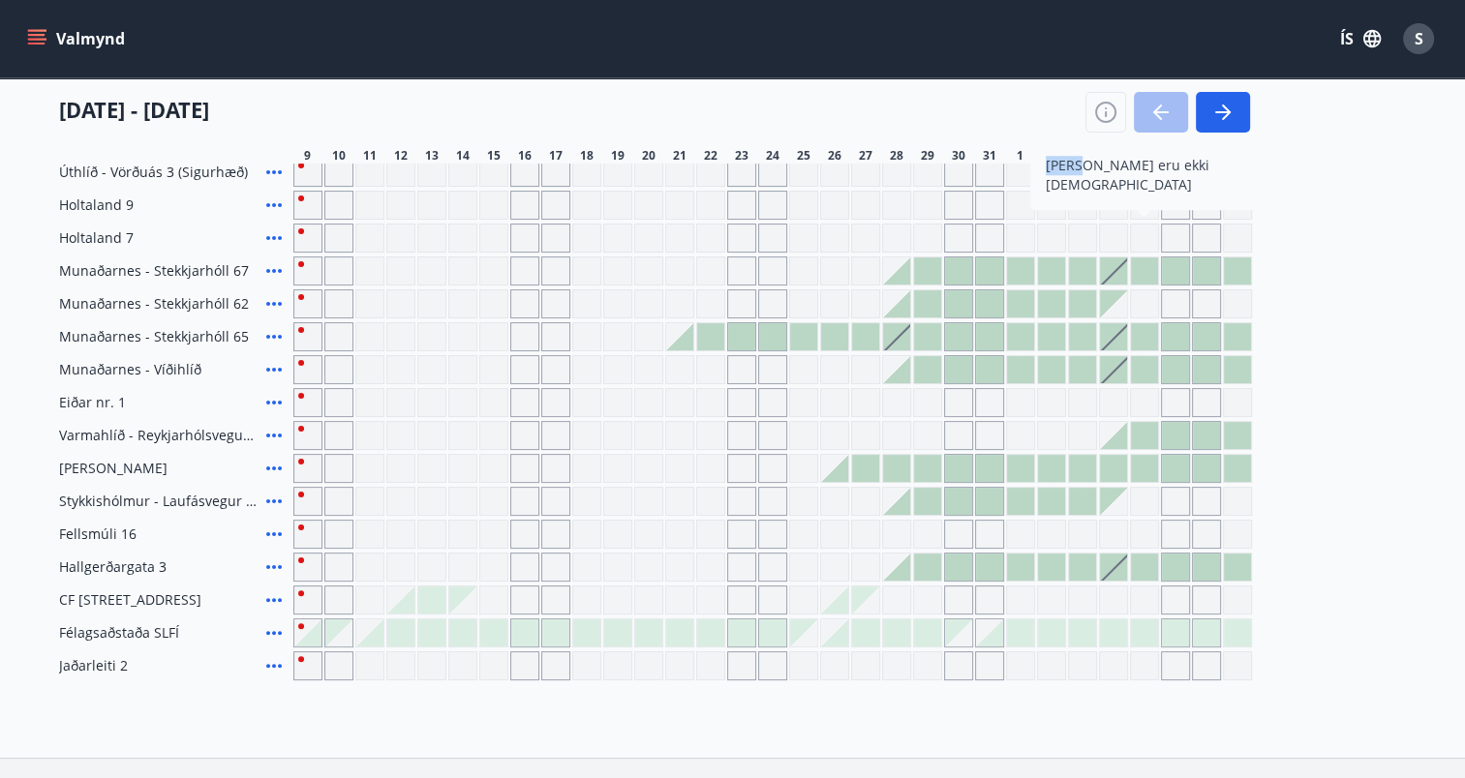
scroll to position [362, 0]
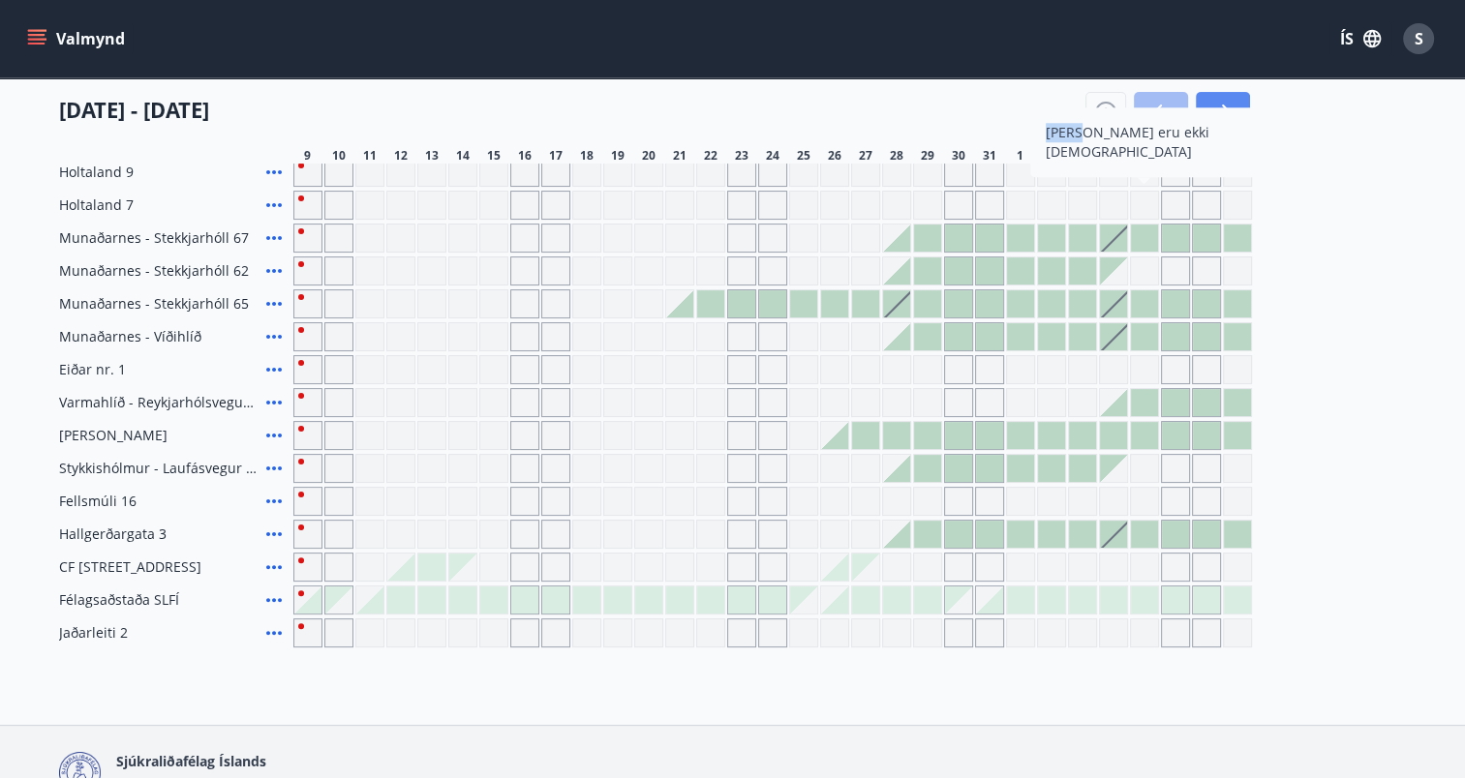
click at [1216, 106] on icon "button" at bounding box center [1222, 112] width 23 height 23
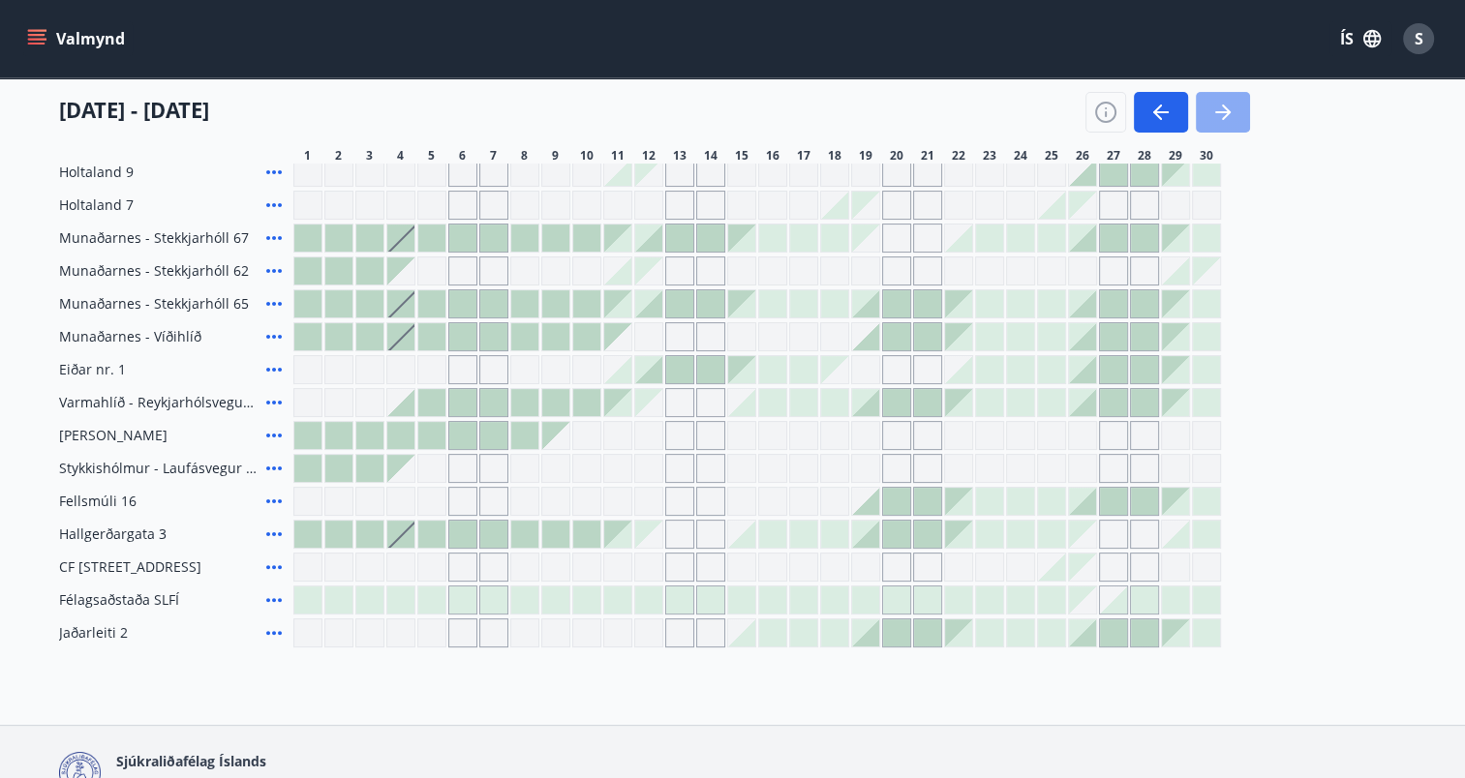
click at [1217, 112] on icon "button" at bounding box center [1222, 112] width 15 height 2
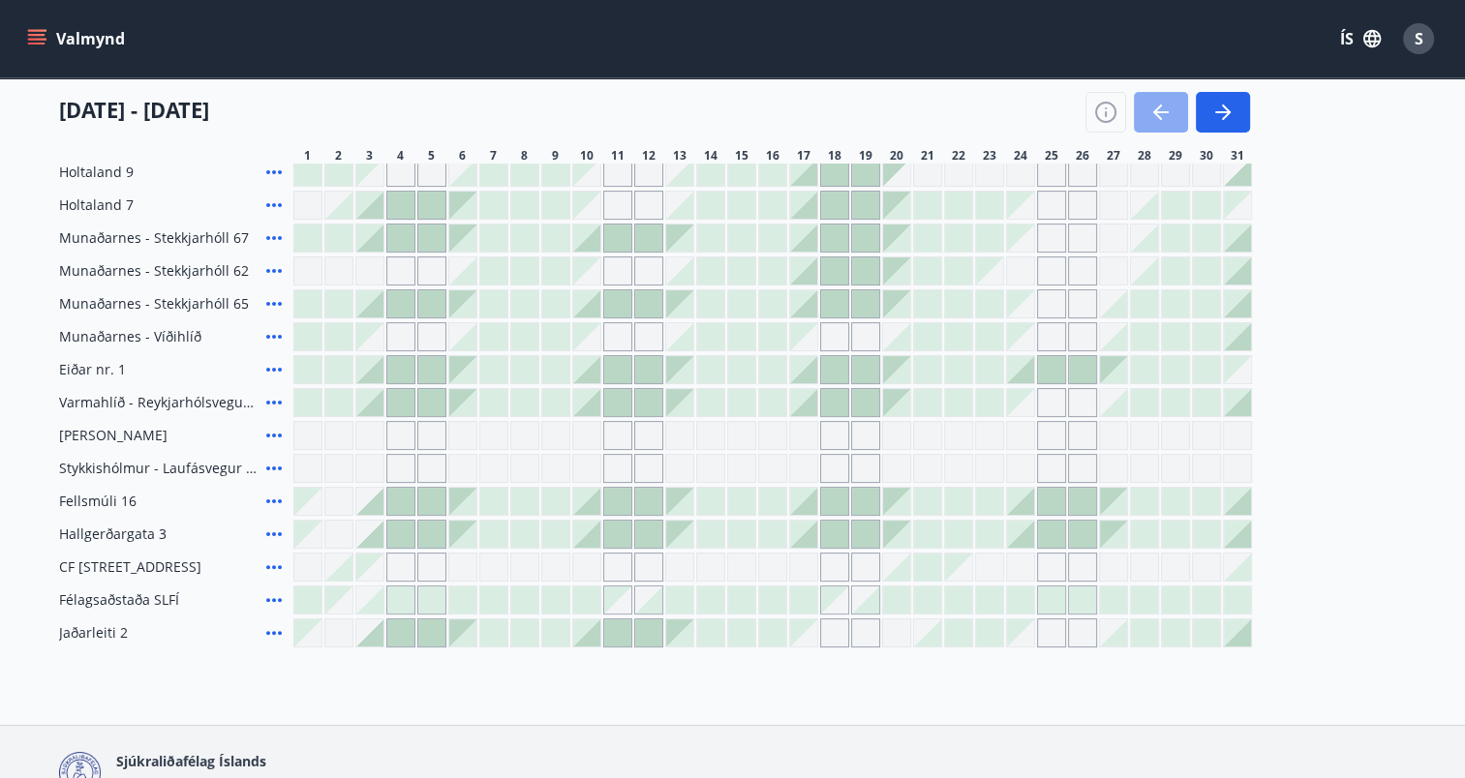
click at [1156, 108] on icon "button" at bounding box center [1157, 112] width 9 height 15
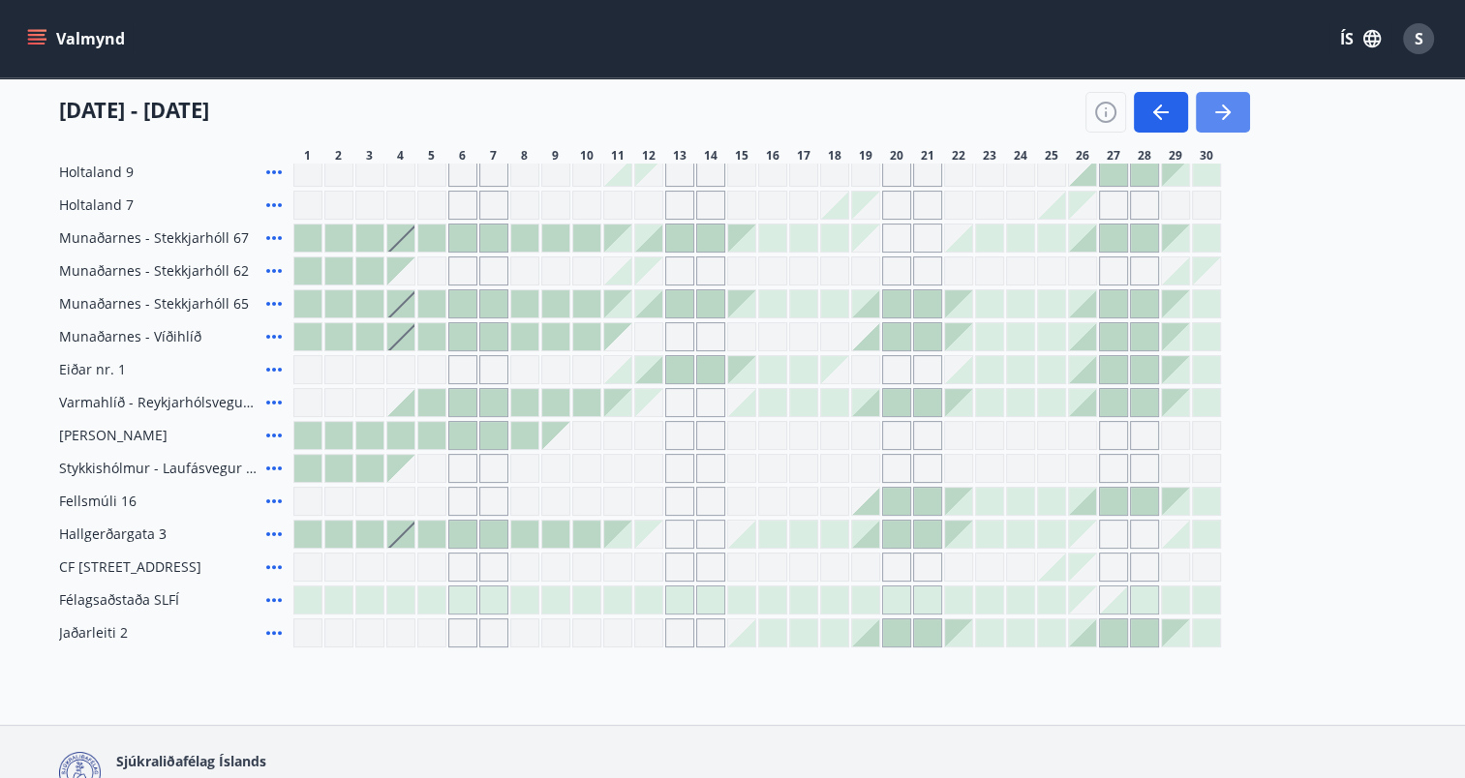
click at [1235, 109] on button "button" at bounding box center [1223, 112] width 54 height 41
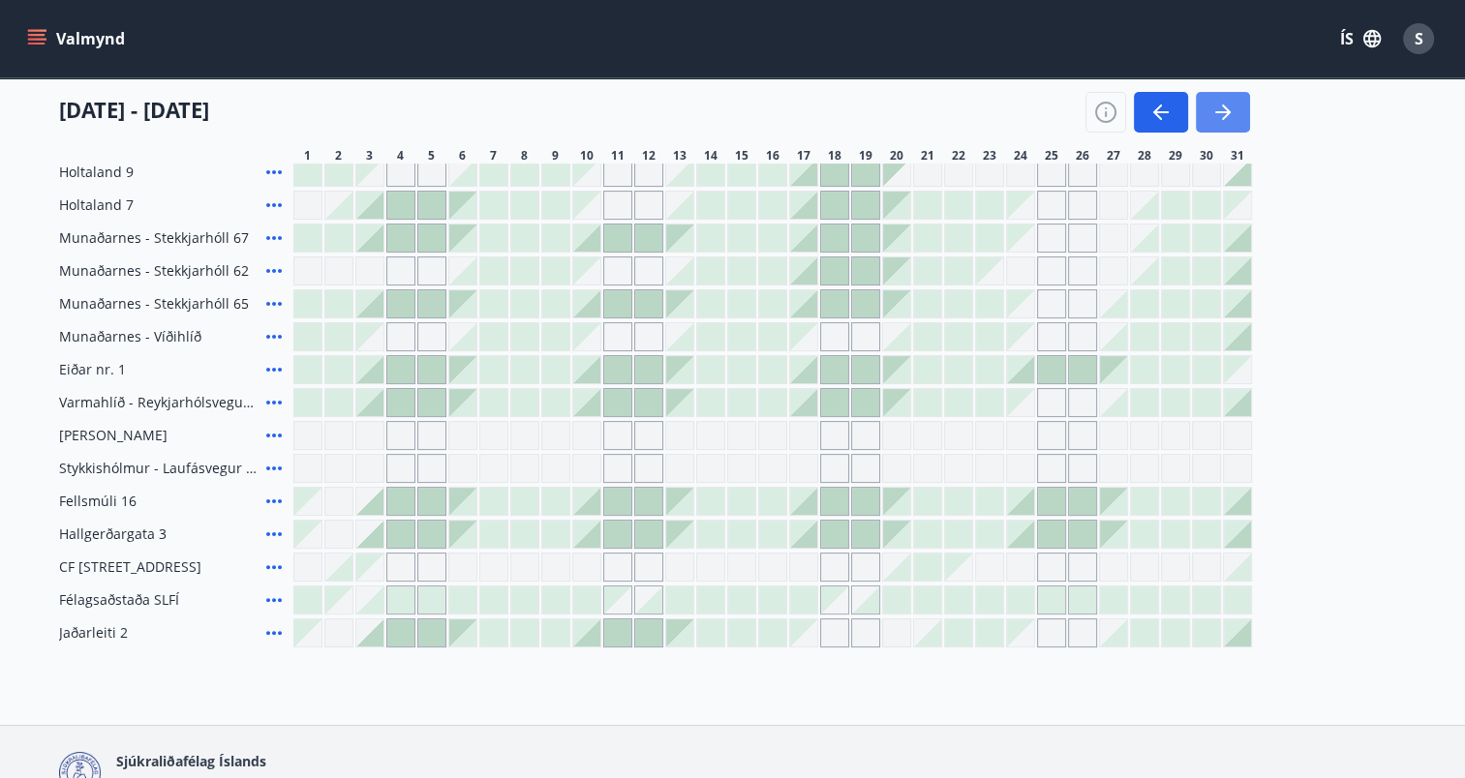
click at [1230, 106] on icon "button" at bounding box center [1222, 112] width 23 height 23
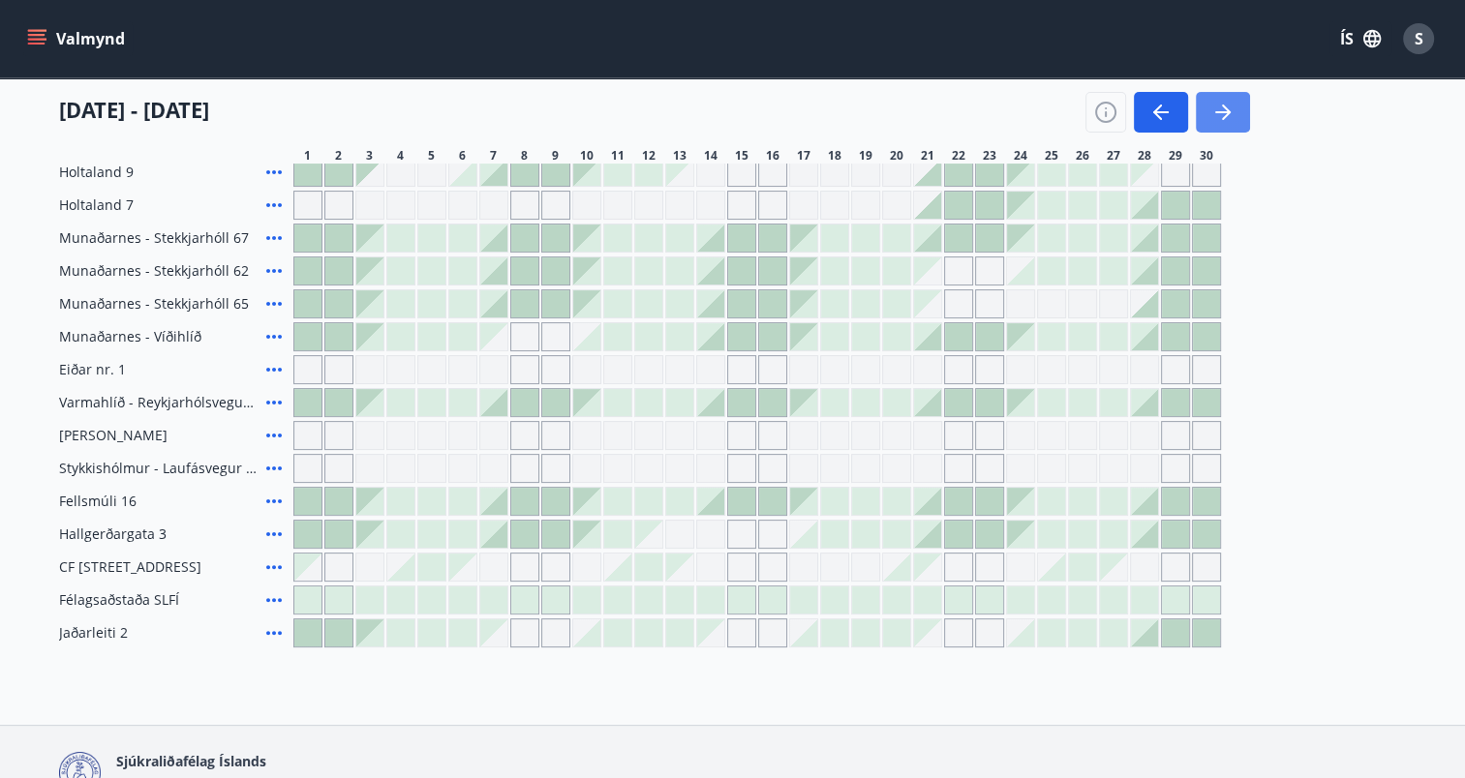
click at [1230, 106] on icon "button" at bounding box center [1222, 112] width 23 height 23
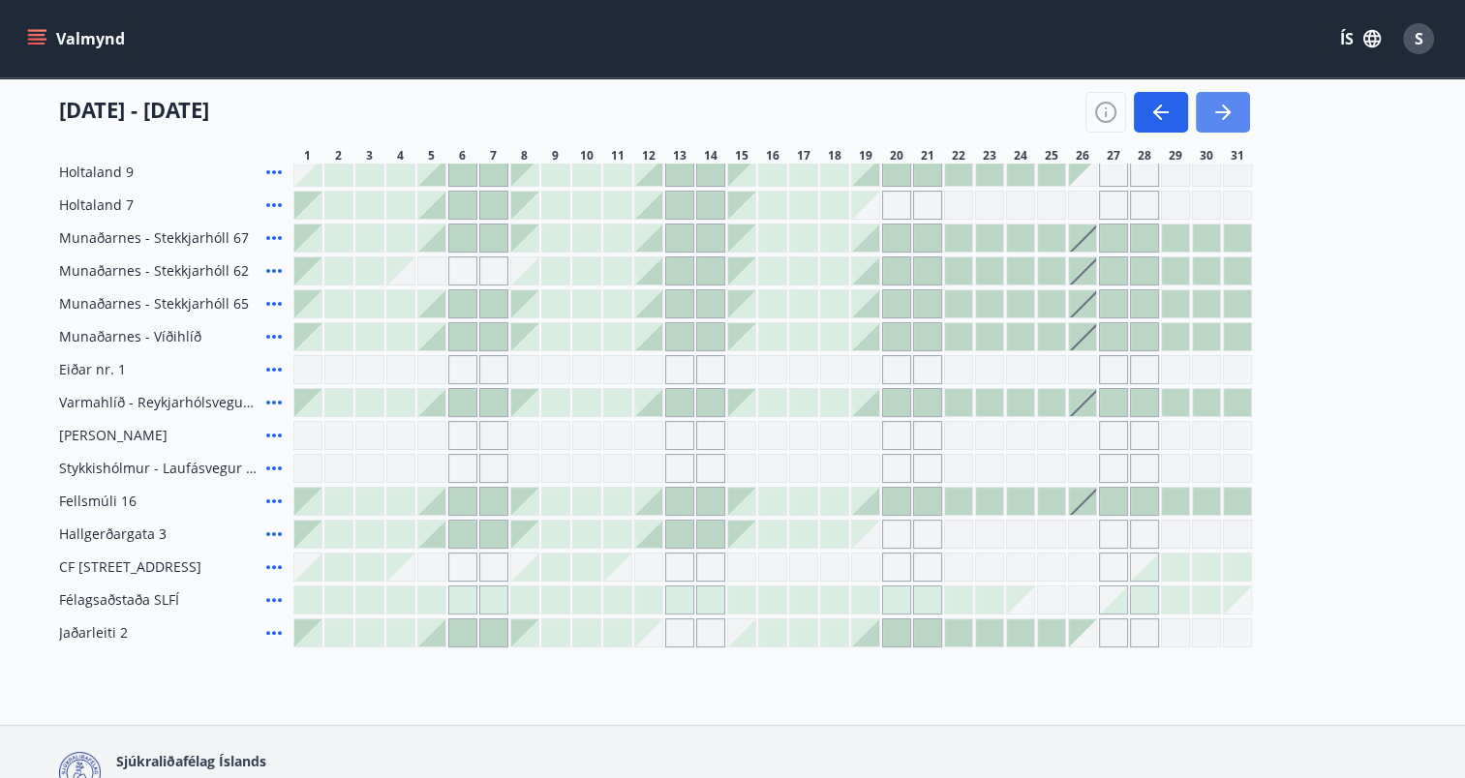
click at [1230, 106] on icon "button" at bounding box center [1222, 112] width 23 height 23
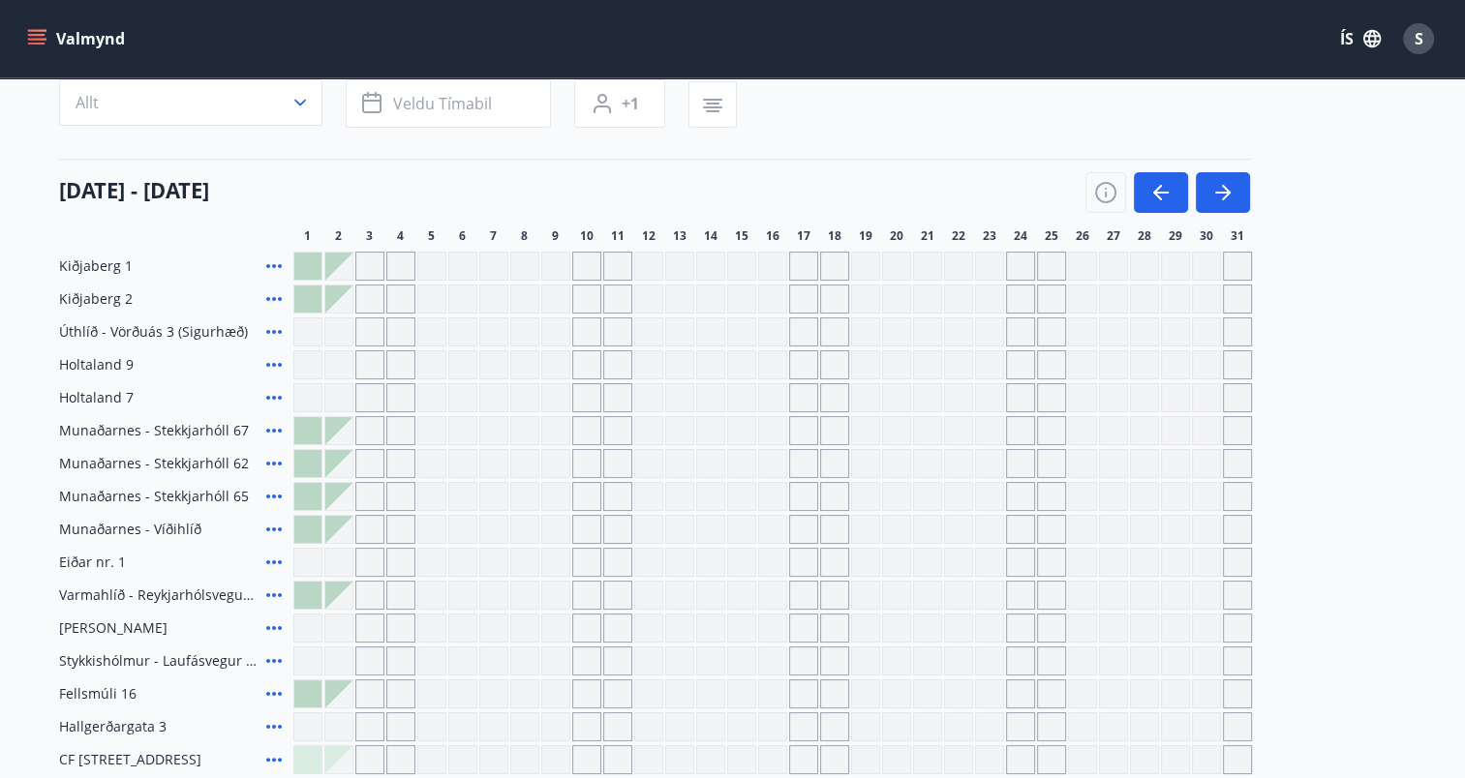
scroll to position [168, 0]
click at [1160, 191] on icon "button" at bounding box center [1160, 193] width 23 height 23
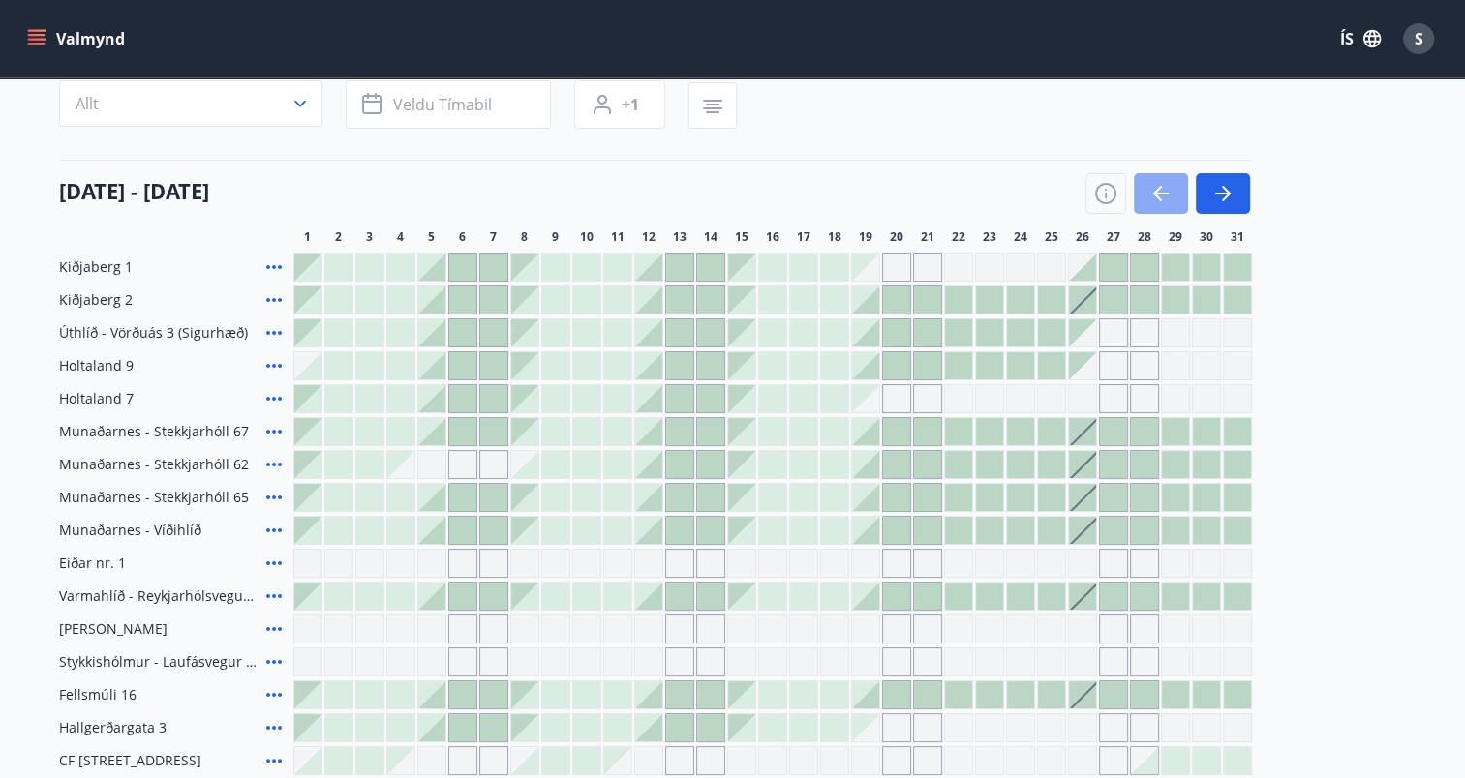
click at [1160, 190] on icon "button" at bounding box center [1160, 193] width 23 height 23
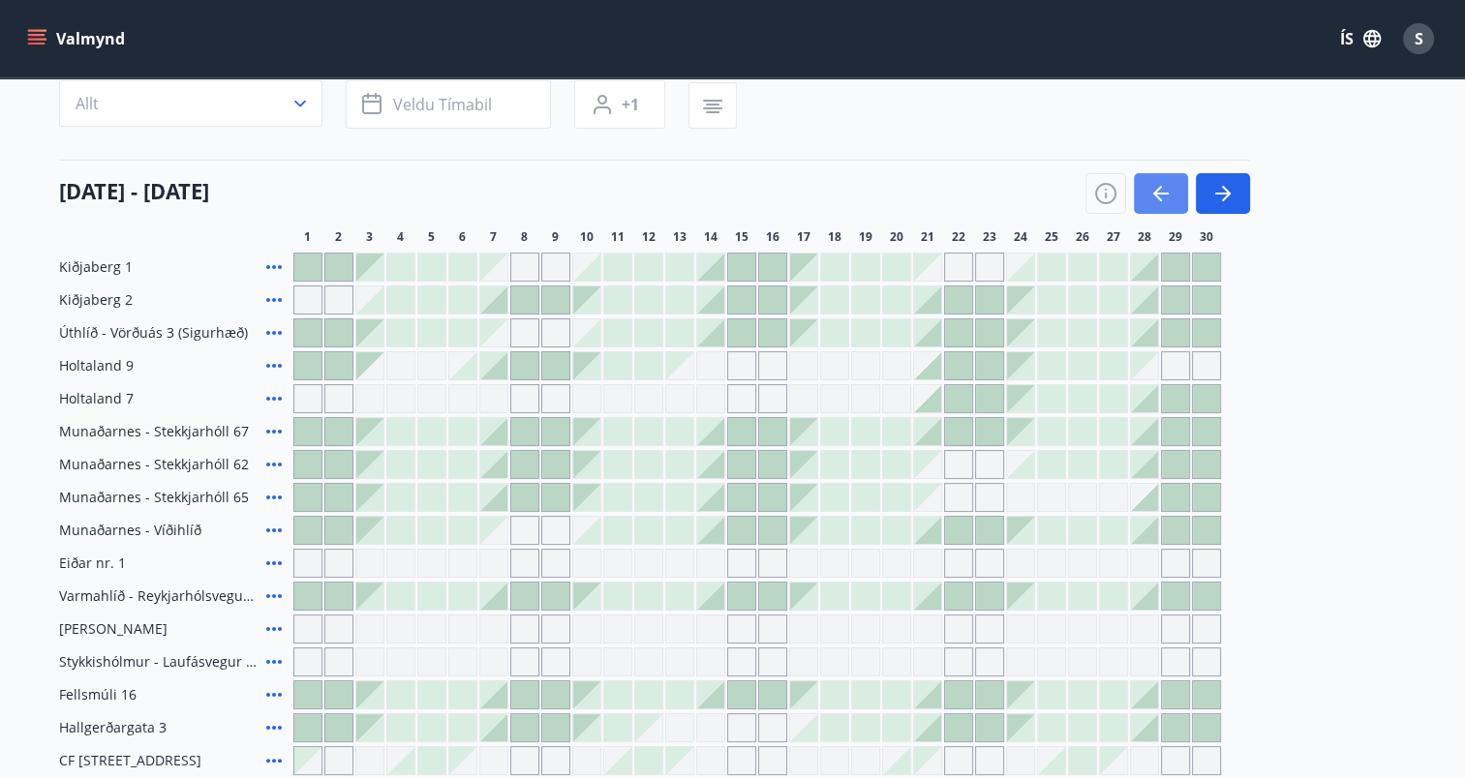
click at [1160, 190] on icon "button" at bounding box center [1160, 193] width 23 height 23
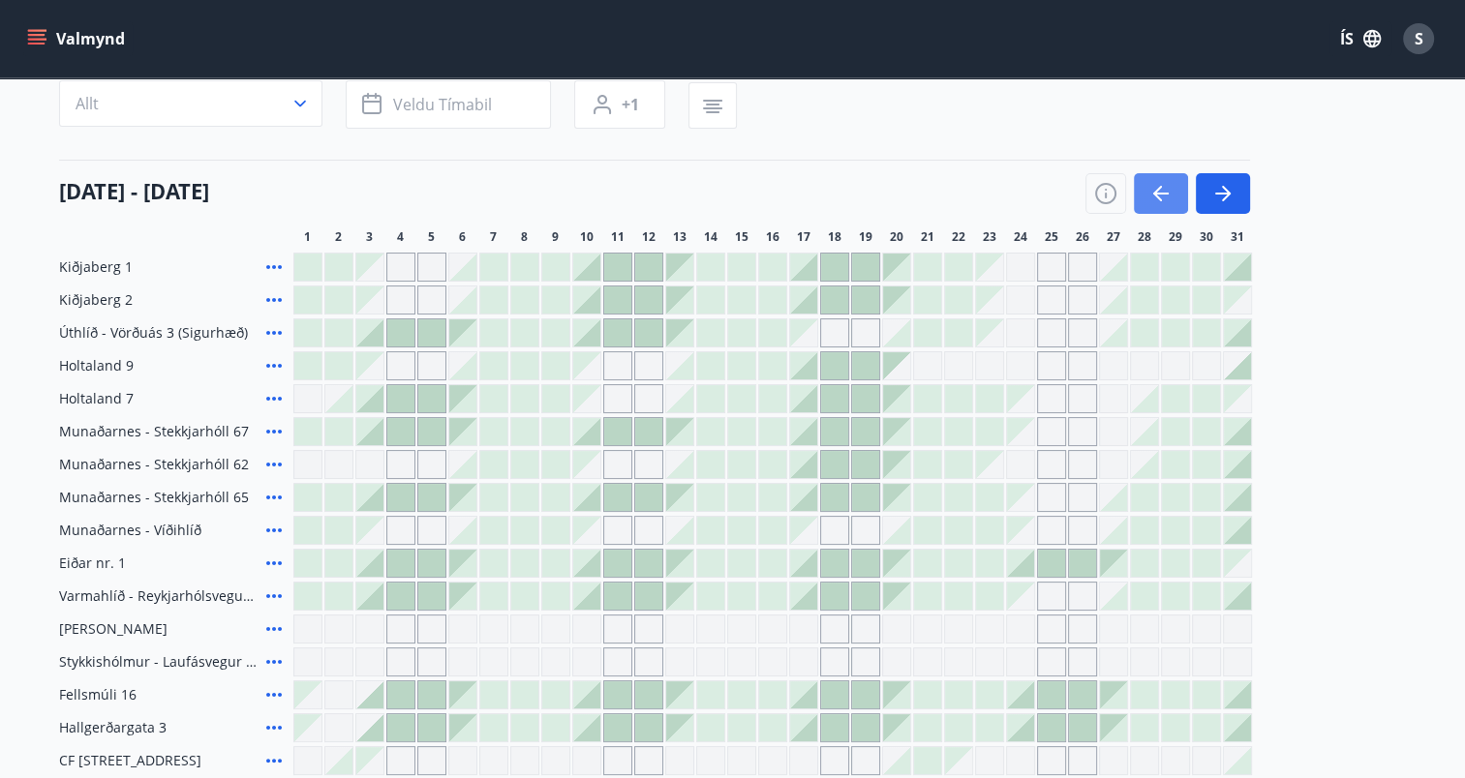
click at [1160, 190] on icon "button" at bounding box center [1160, 193] width 23 height 23
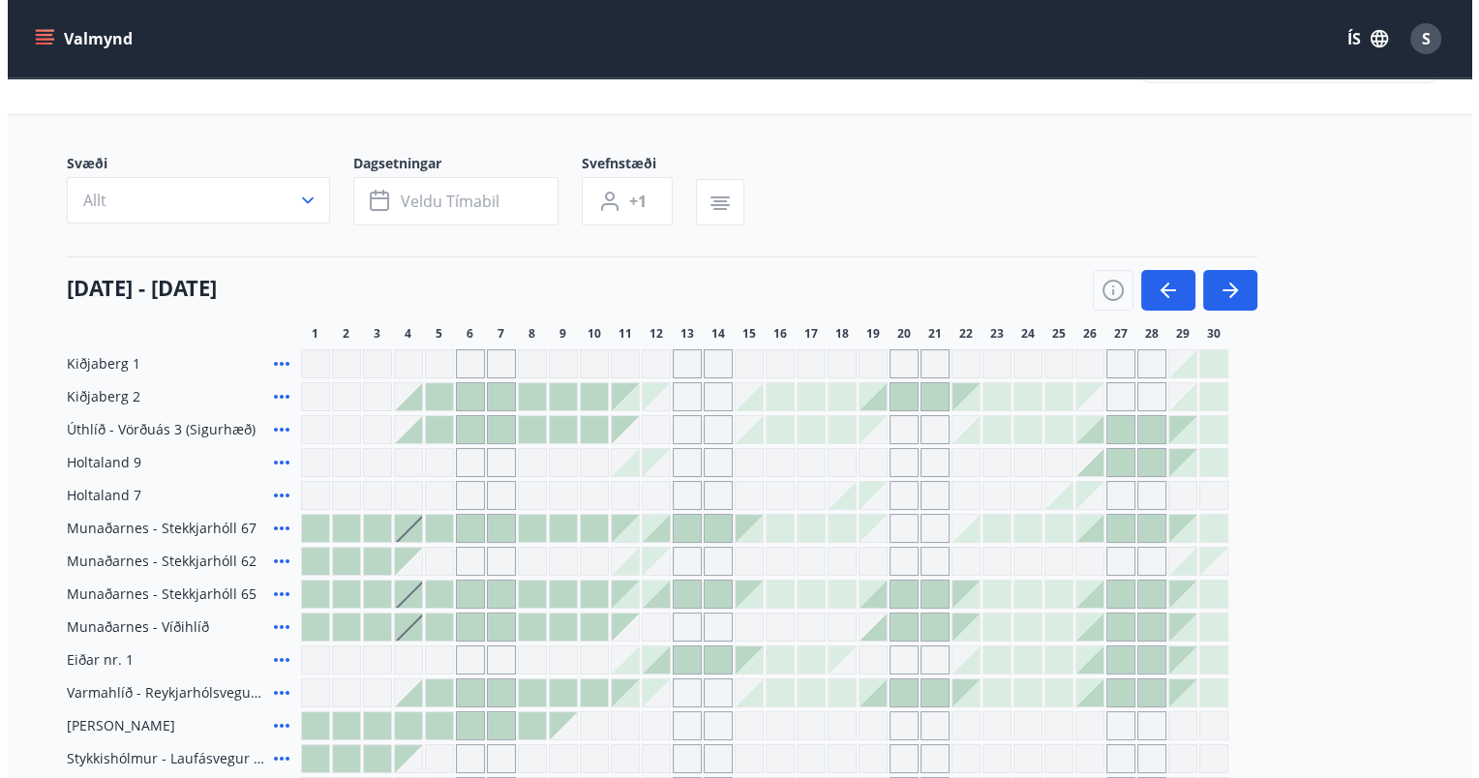
scroll to position [265, 0]
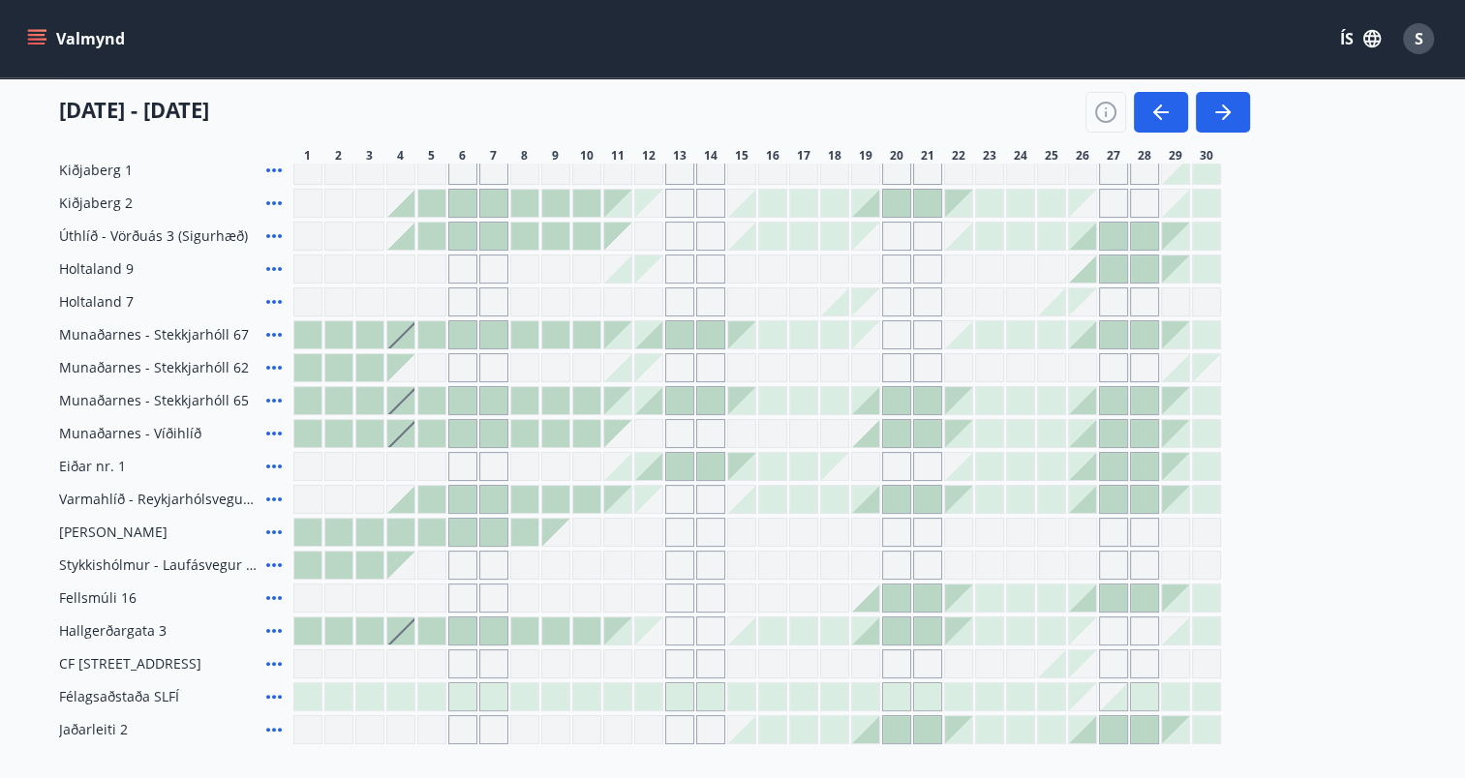
click at [270, 530] on icon at bounding box center [273, 532] width 23 height 23
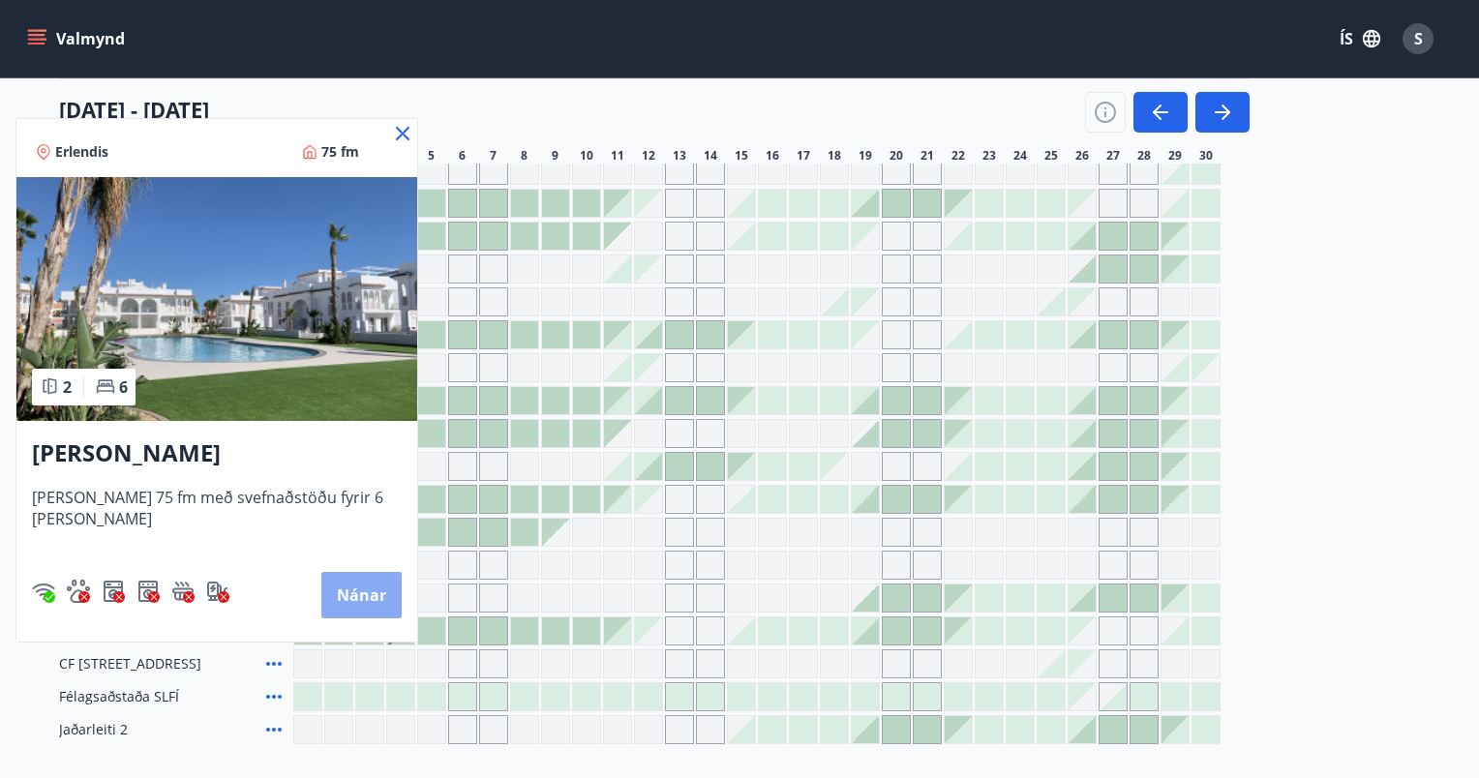
click at [328, 591] on button "Nánar" at bounding box center [361, 595] width 80 height 46
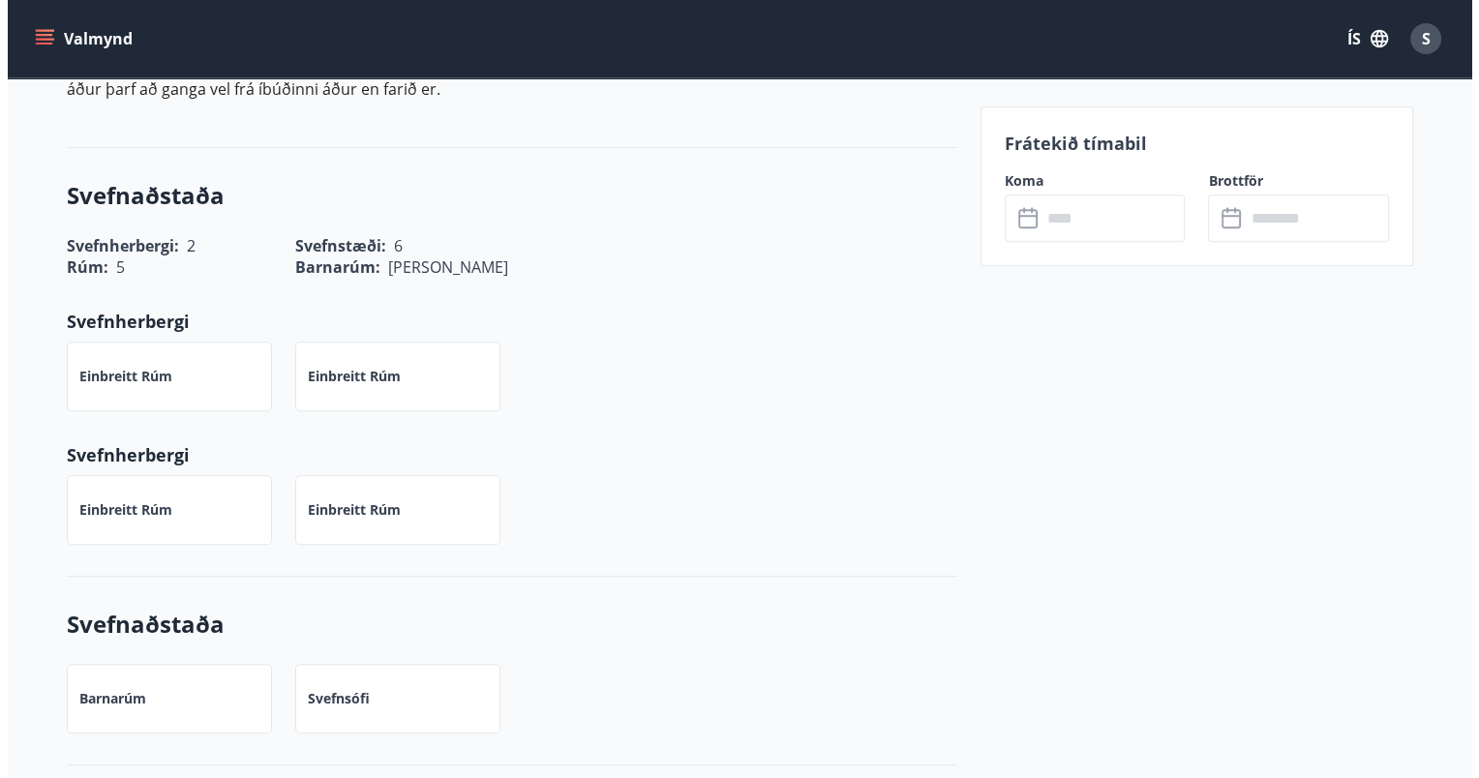
scroll to position [290, 0]
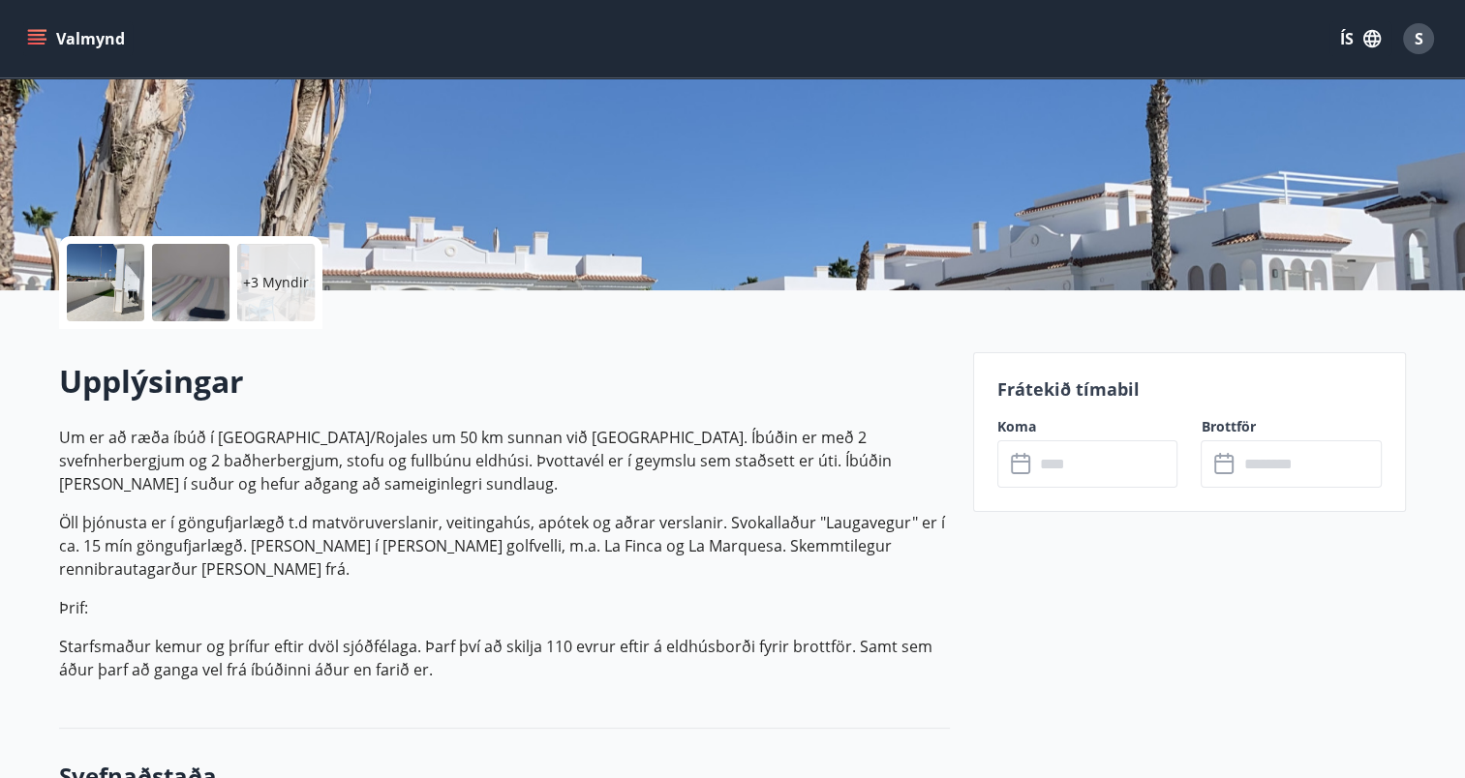
click at [105, 273] on div at bounding box center [105, 282] width 77 height 77
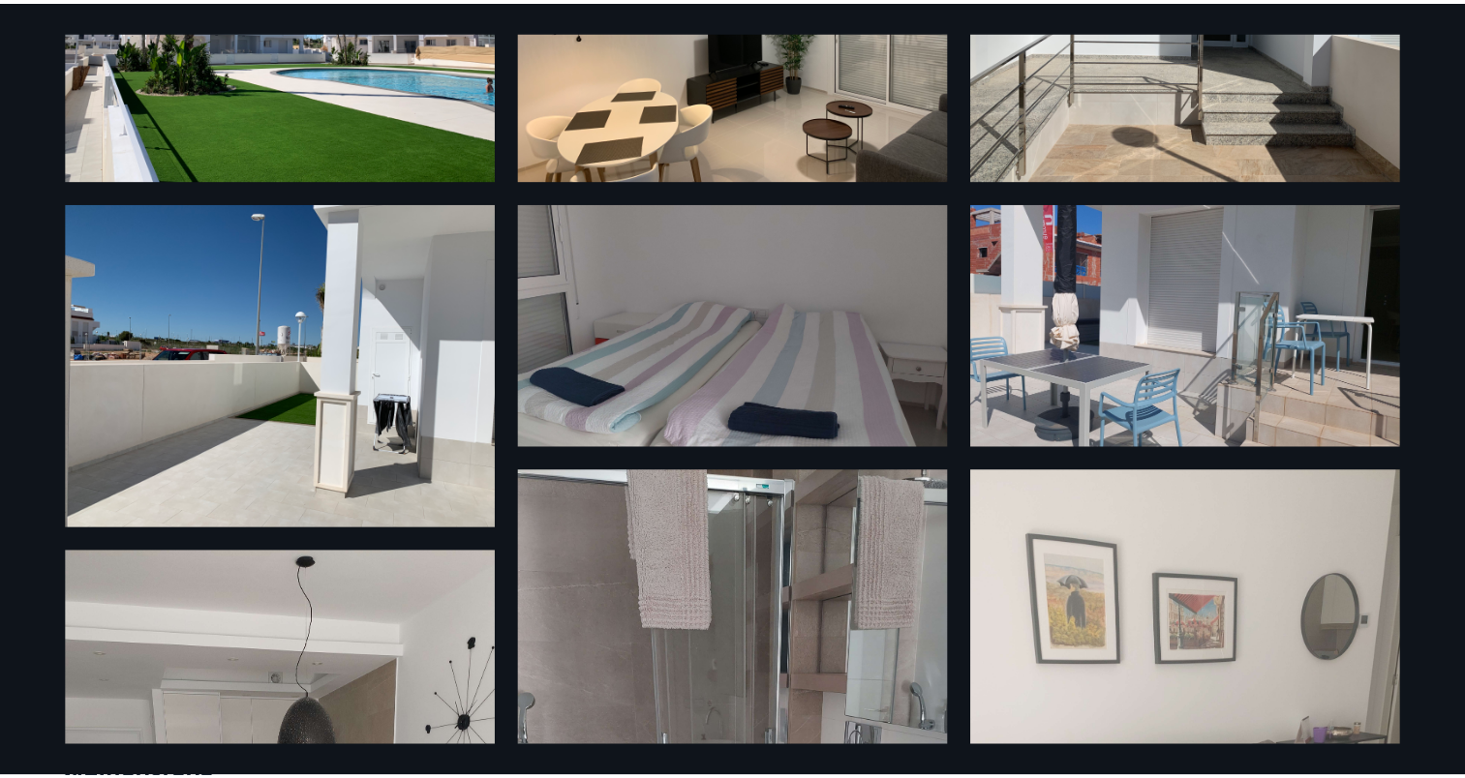
scroll to position [0, 0]
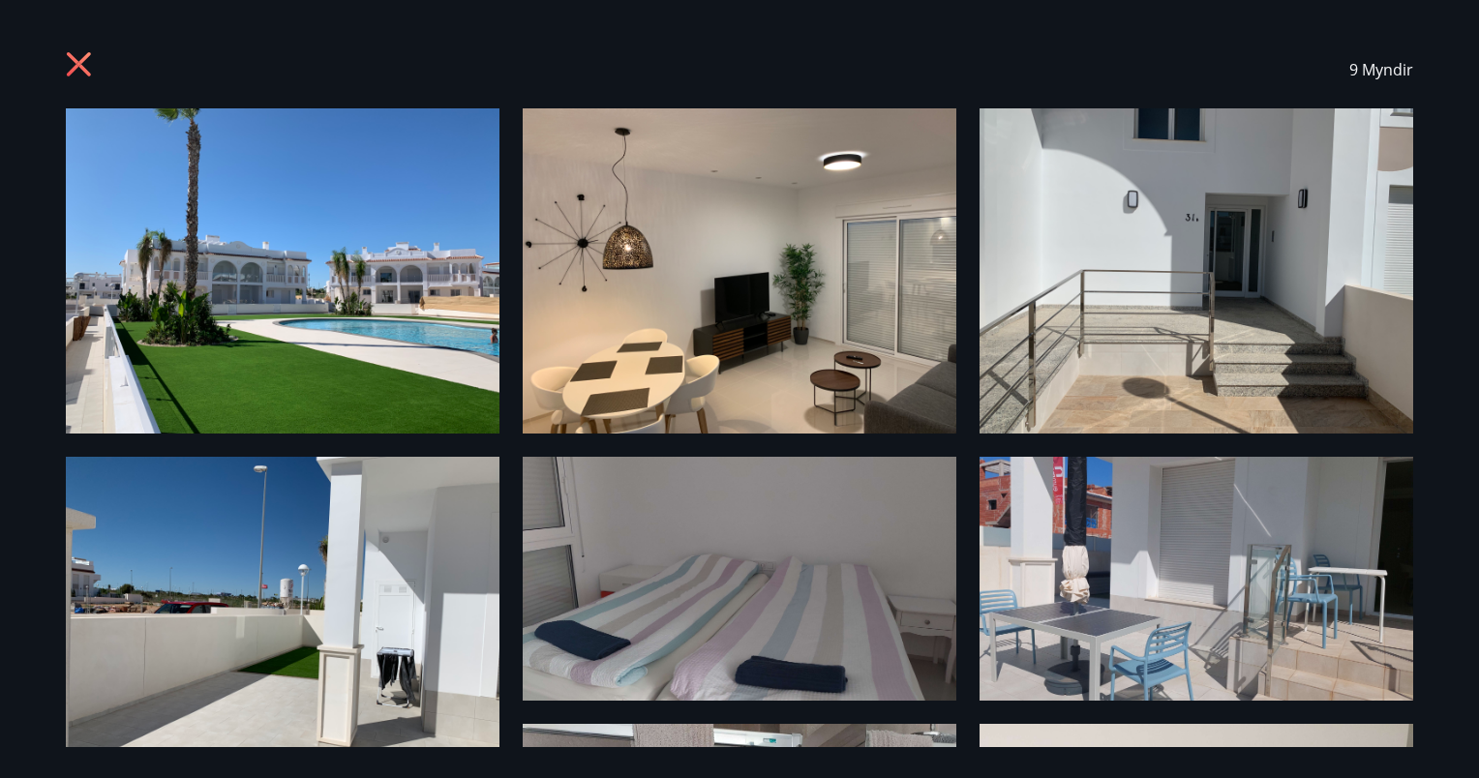
click at [78, 62] on icon at bounding box center [78, 64] width 5 height 5
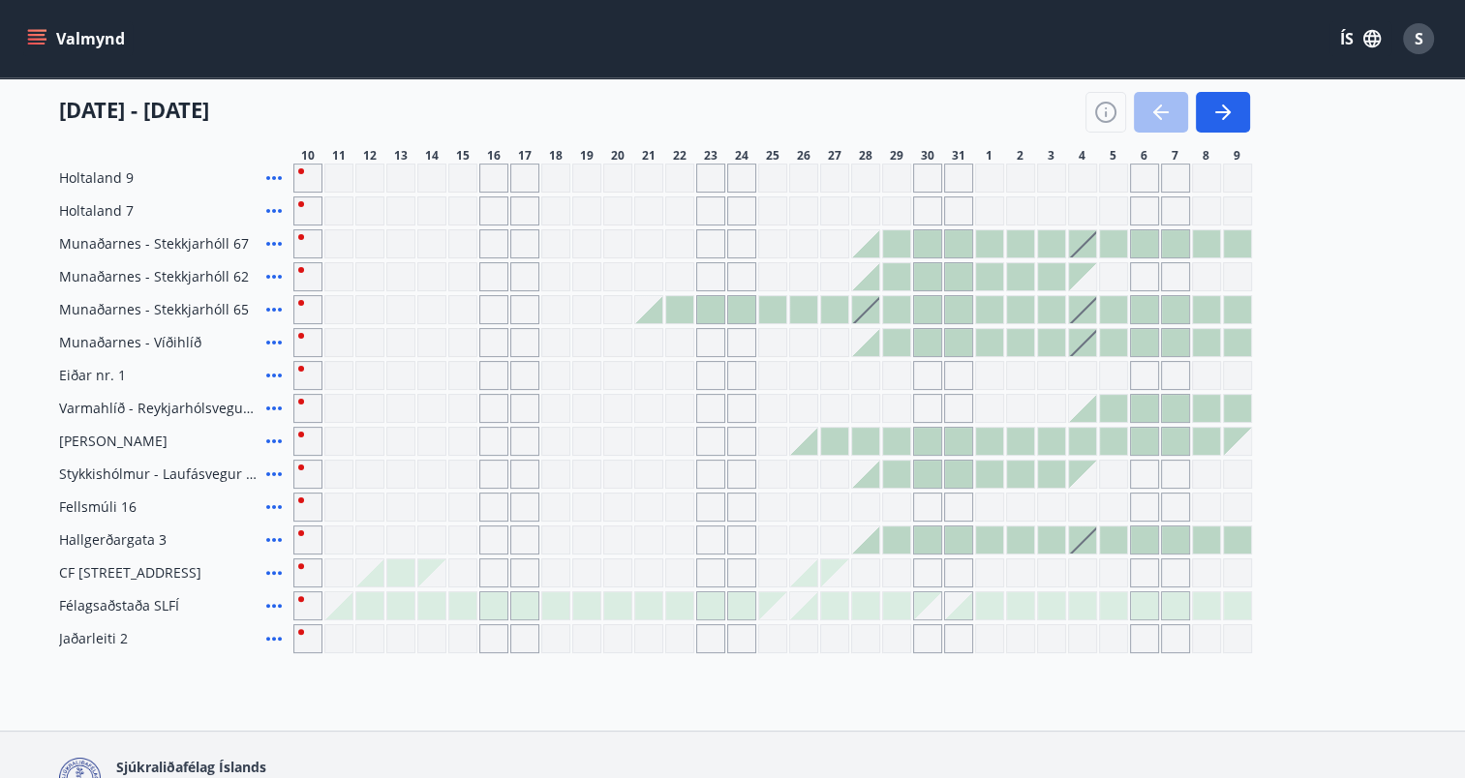
scroll to position [362, 0]
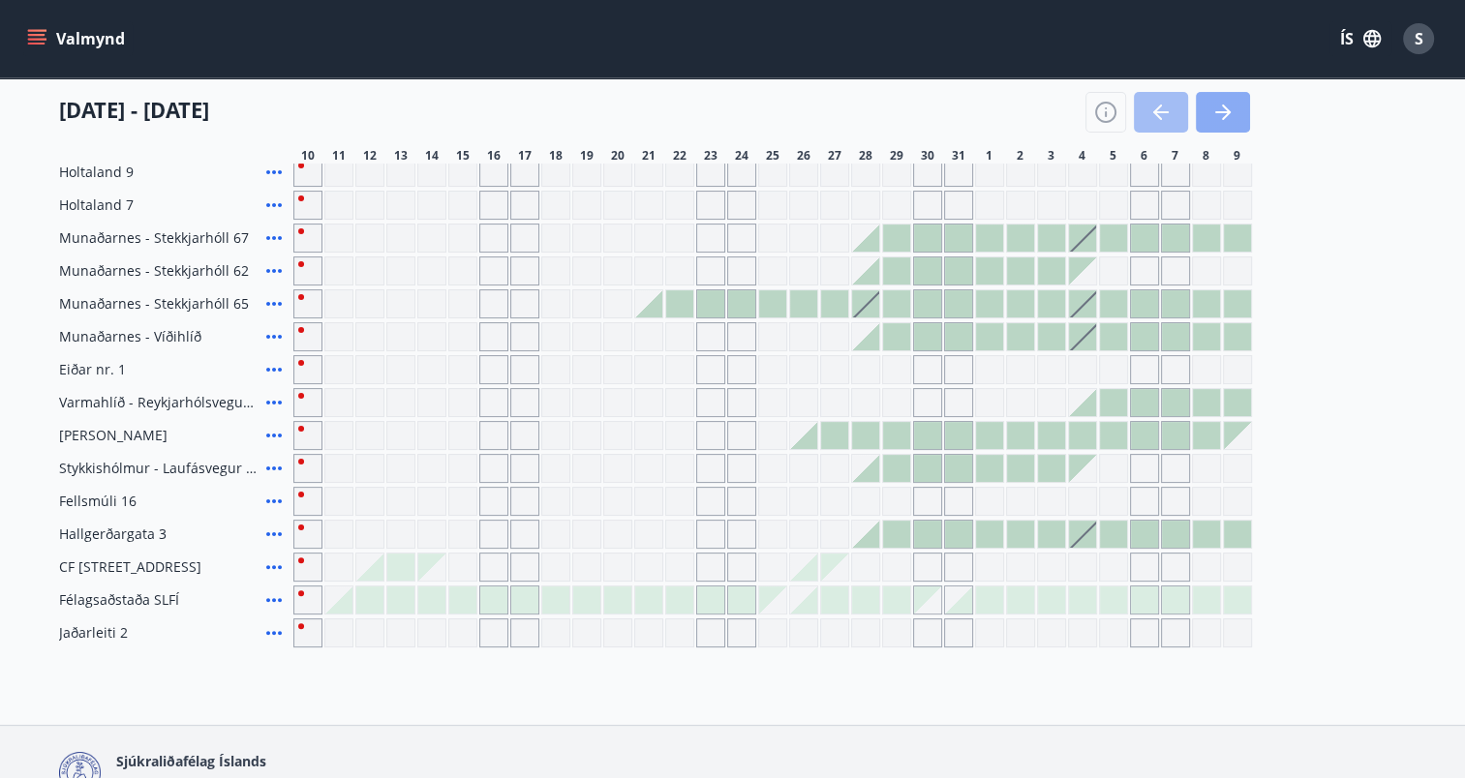
click at [1222, 116] on icon "button" at bounding box center [1222, 112] width 23 height 23
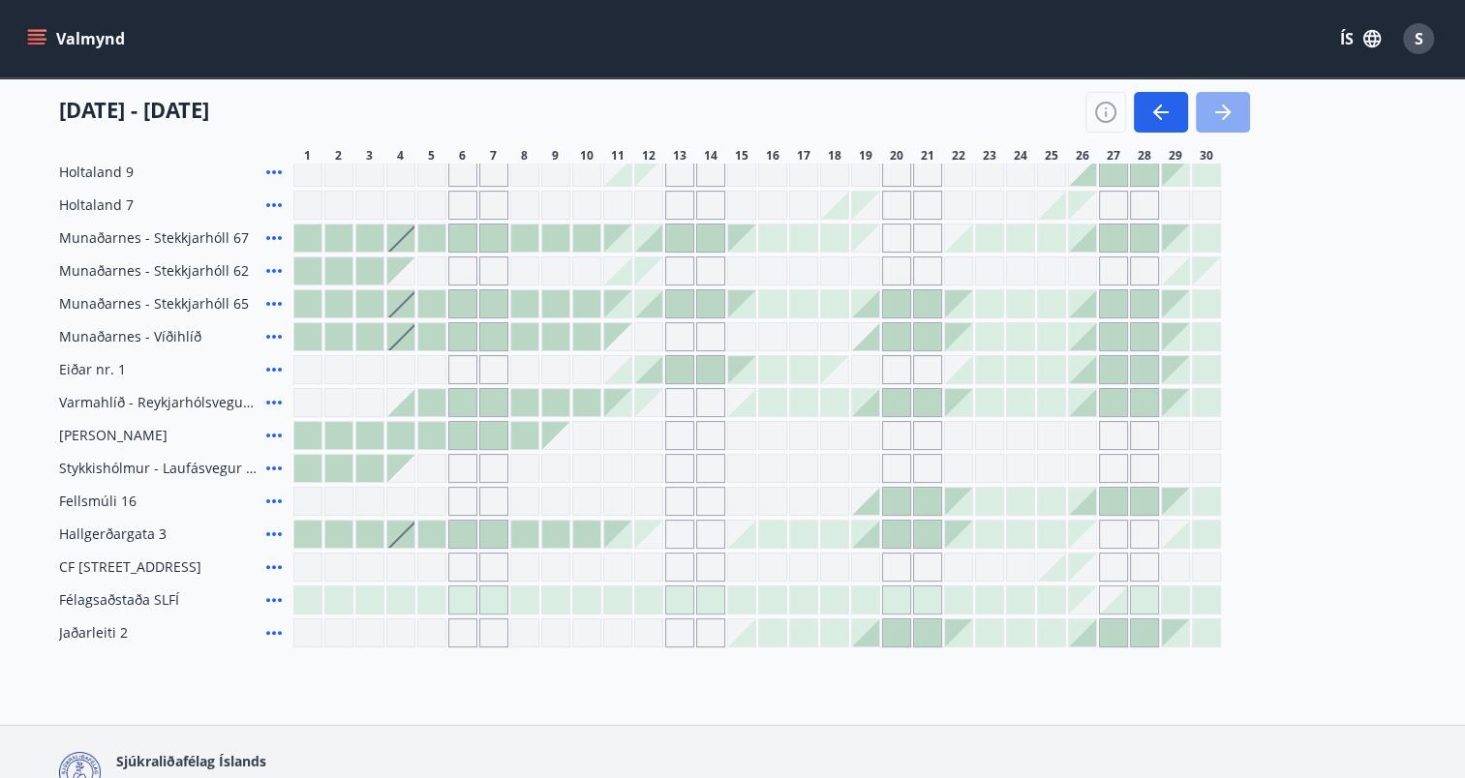
click at [1224, 107] on icon "button" at bounding box center [1226, 112] width 9 height 15
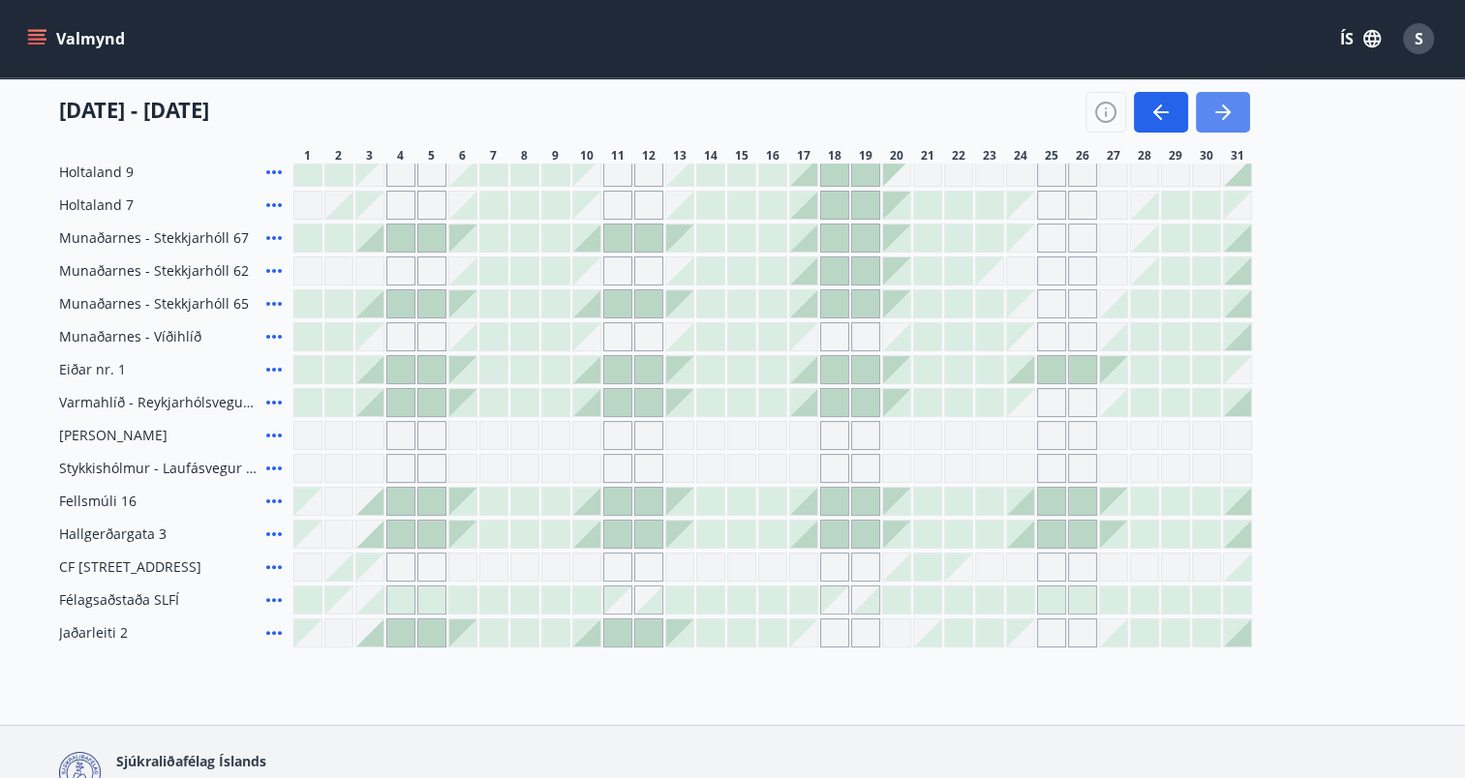
click at [1224, 107] on icon "button" at bounding box center [1226, 112] width 9 height 15
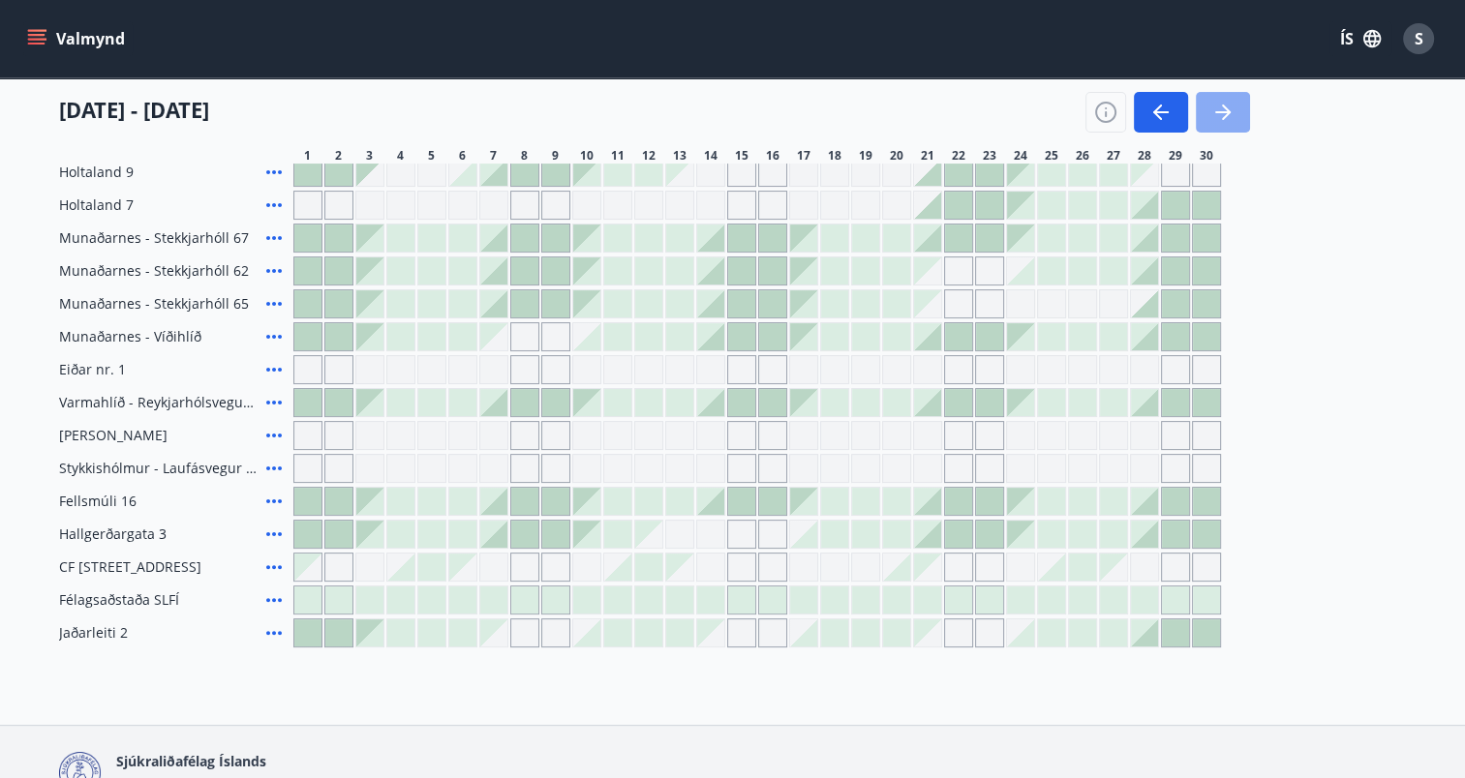
click at [1224, 107] on icon "button" at bounding box center [1226, 112] width 9 height 15
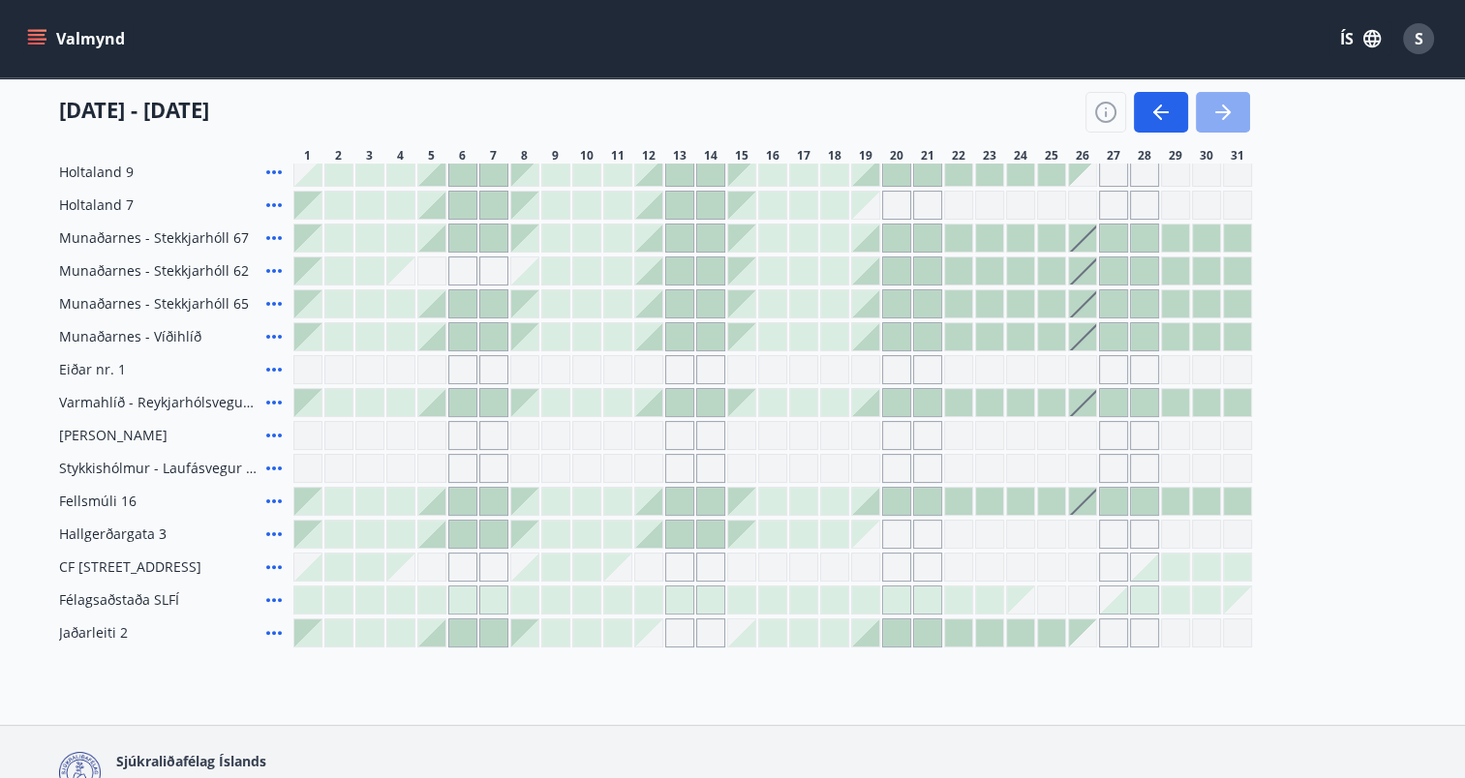
click at [1224, 107] on icon "button" at bounding box center [1226, 112] width 9 height 15
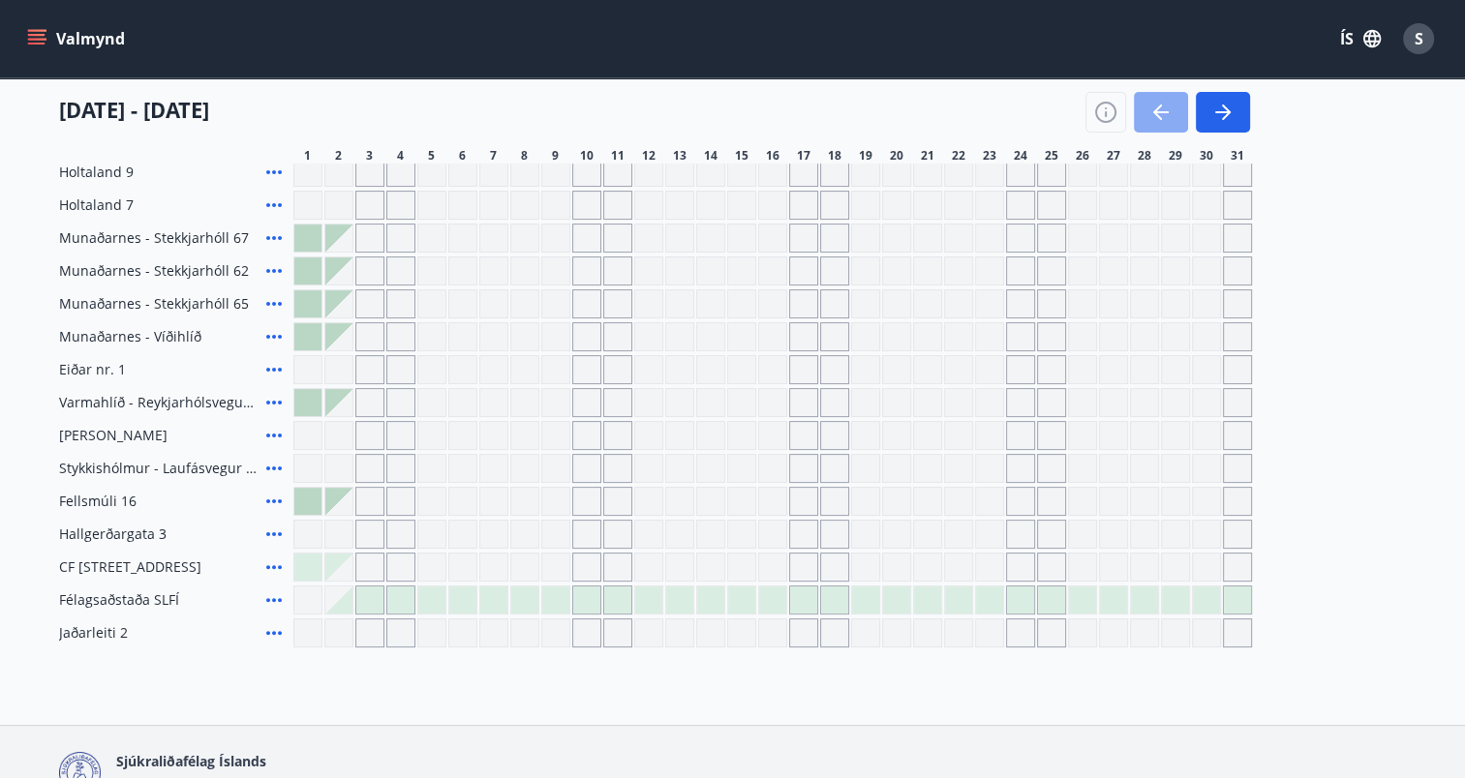
click at [1170, 106] on icon "button" at bounding box center [1160, 112] width 23 height 23
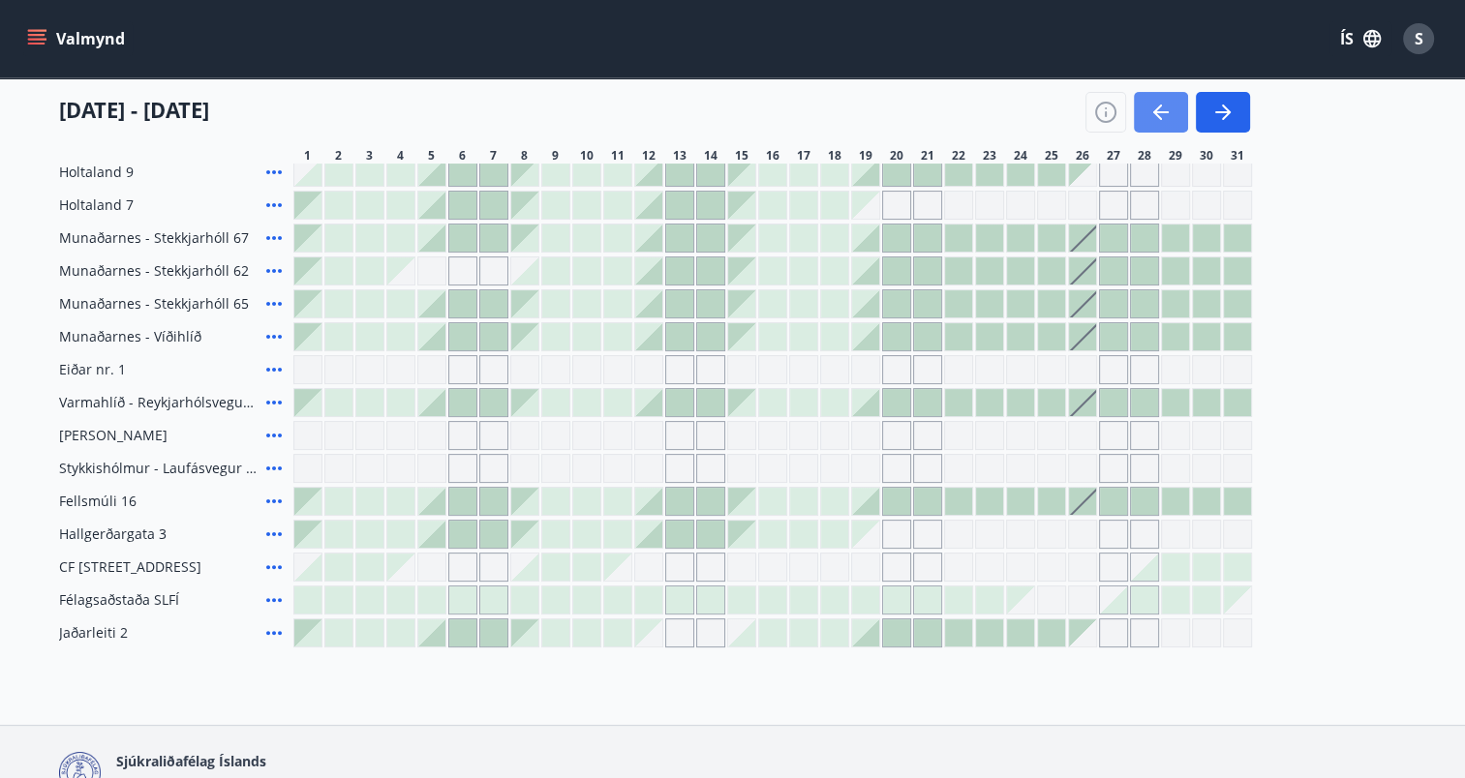
click at [1167, 108] on icon "button" at bounding box center [1160, 112] width 23 height 23
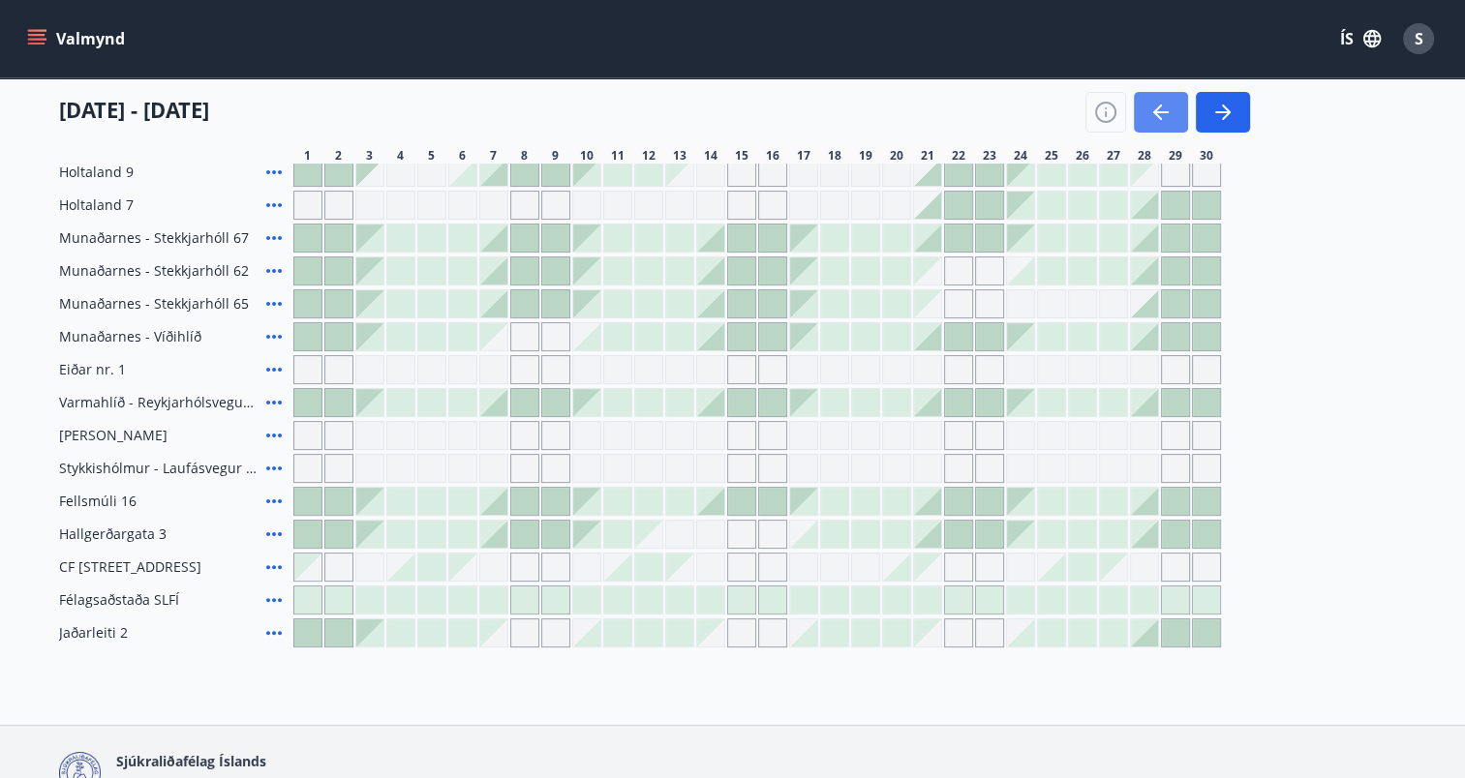
click at [1167, 108] on icon "button" at bounding box center [1160, 112] width 23 height 23
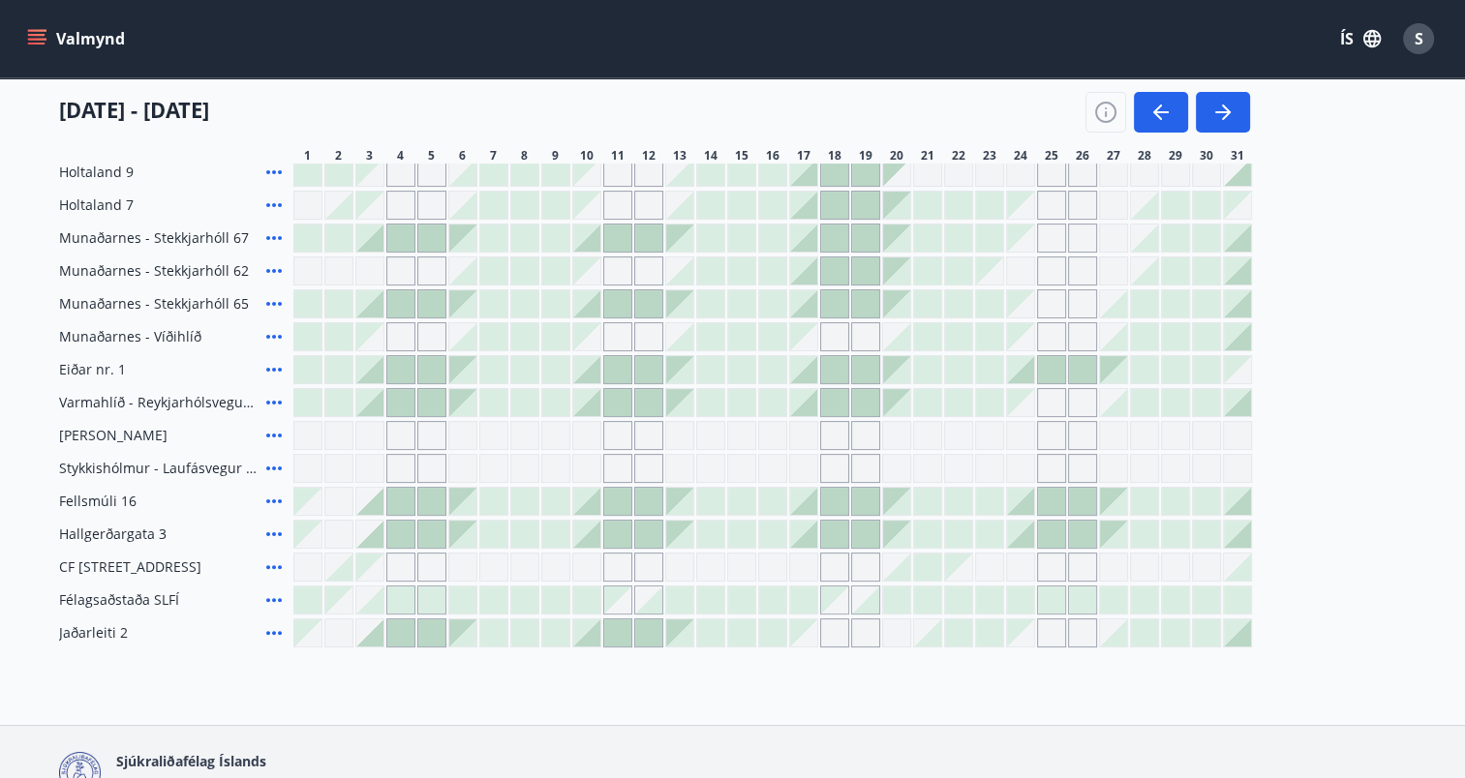
click at [277, 240] on icon at bounding box center [273, 238] width 23 height 23
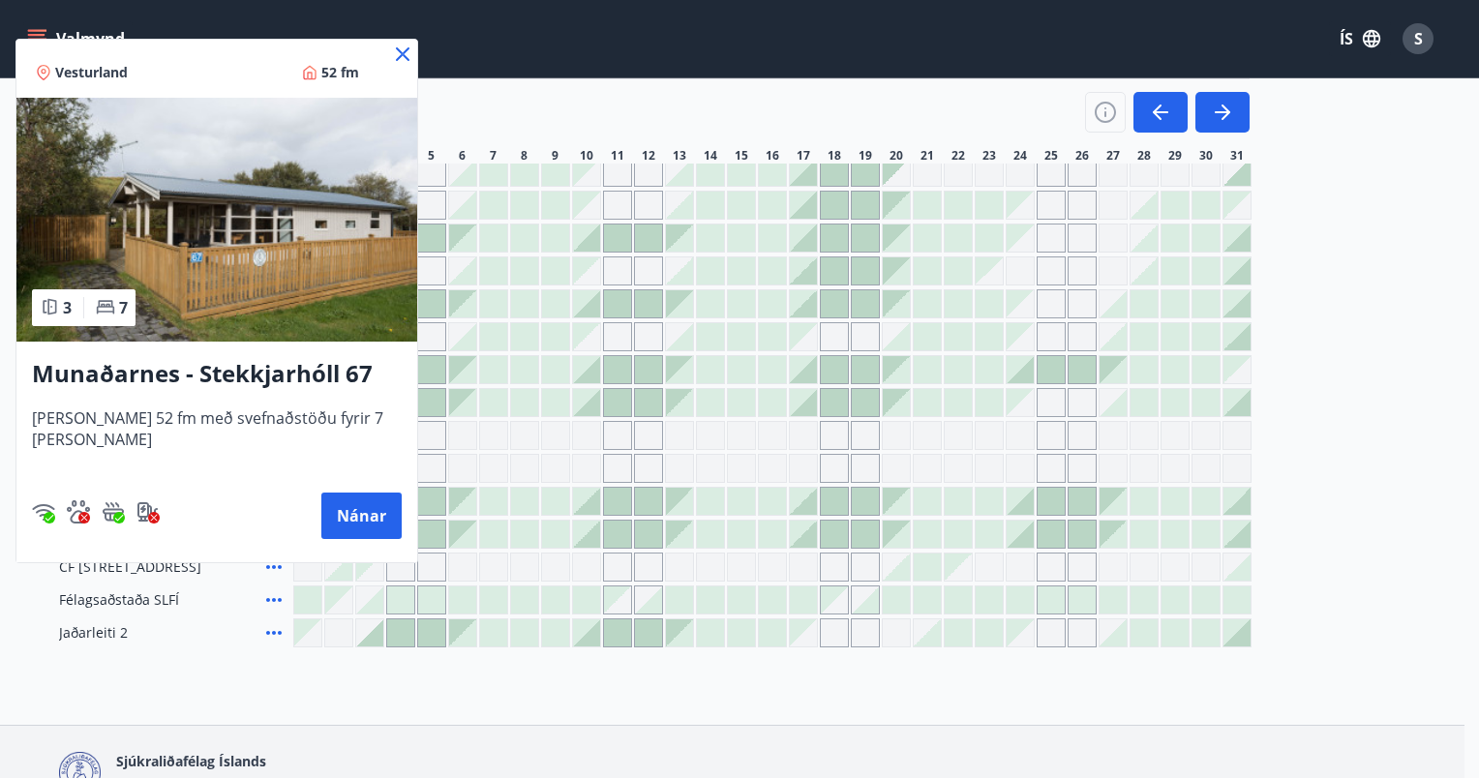
click at [391, 50] on icon at bounding box center [402, 54] width 23 height 23
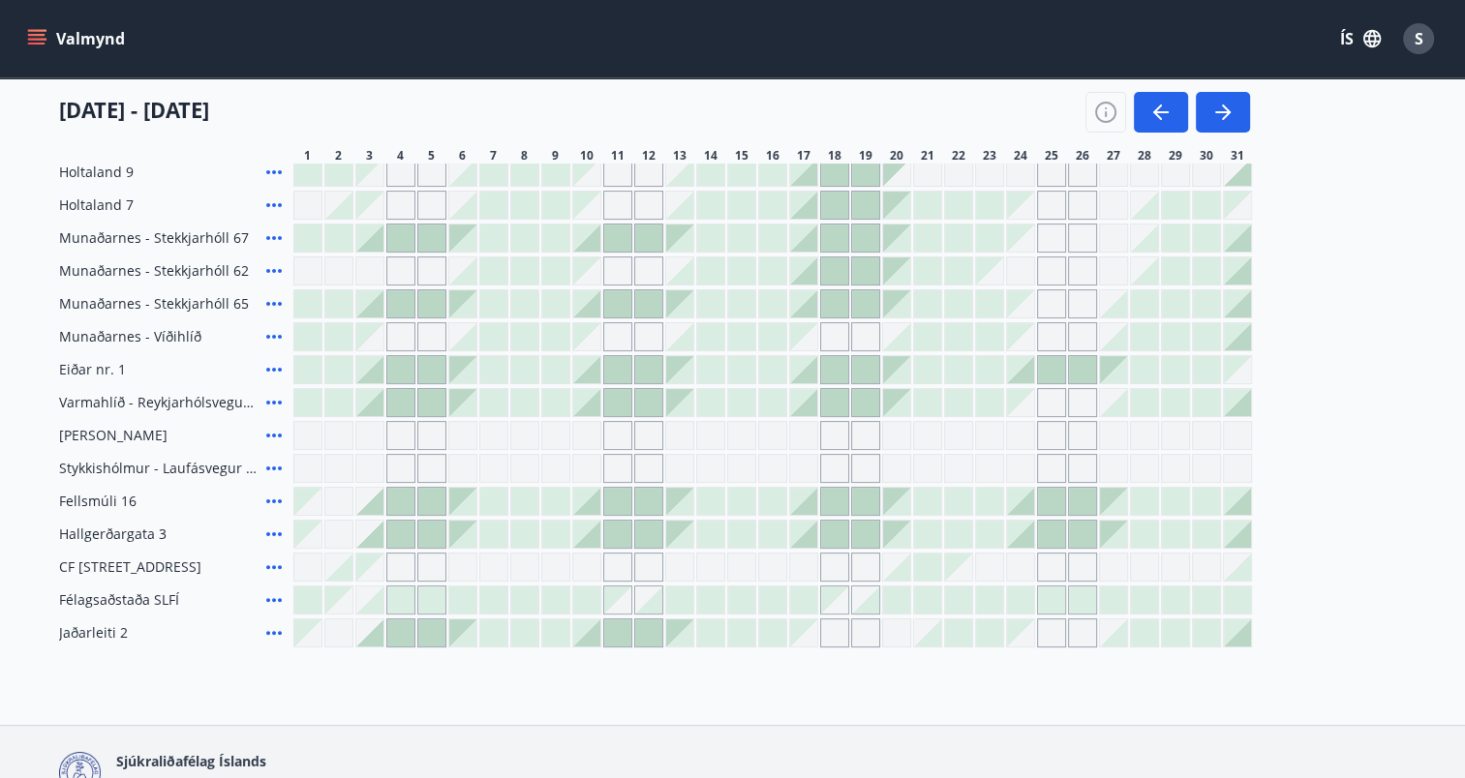
click at [272, 267] on icon at bounding box center [273, 270] width 23 height 23
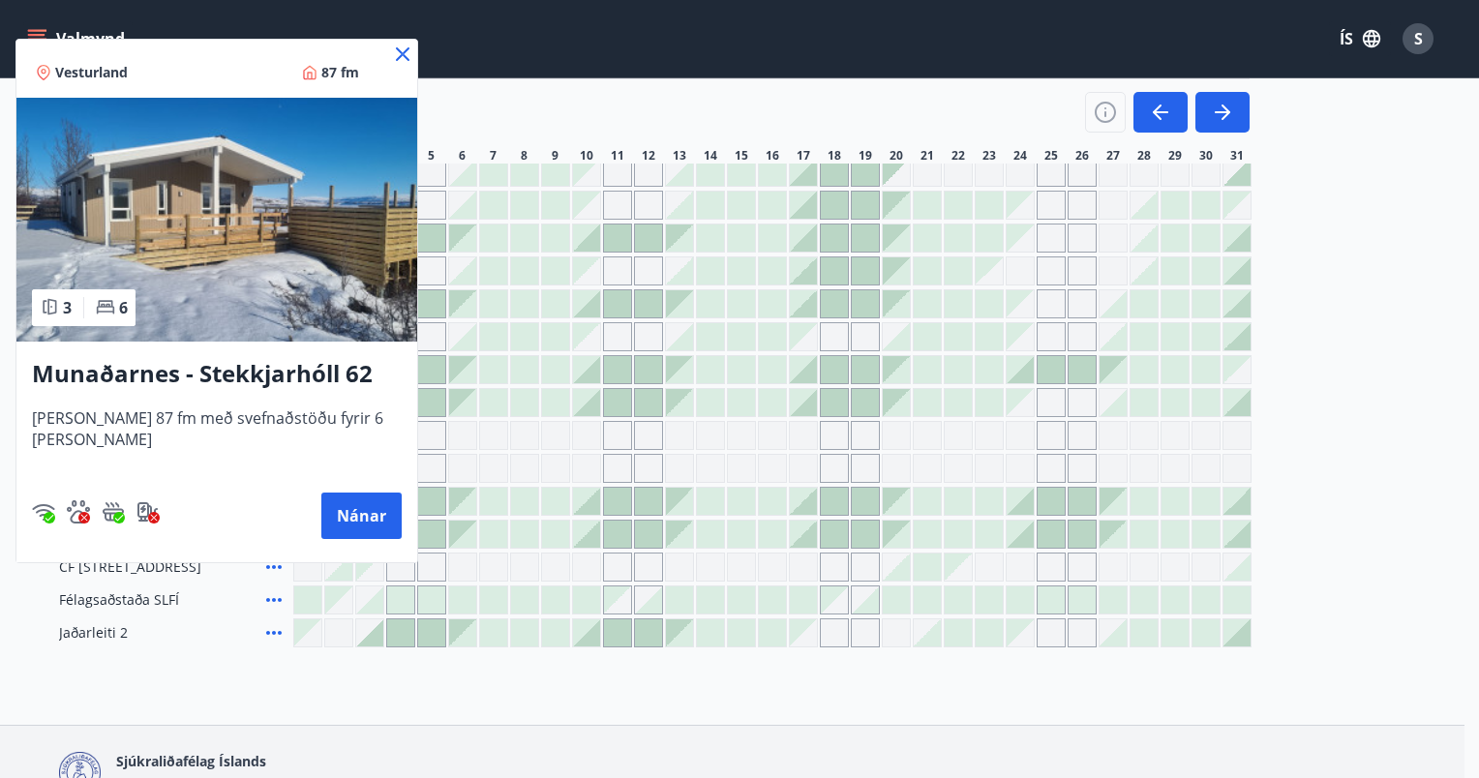
click at [404, 51] on icon at bounding box center [403, 54] width 14 height 14
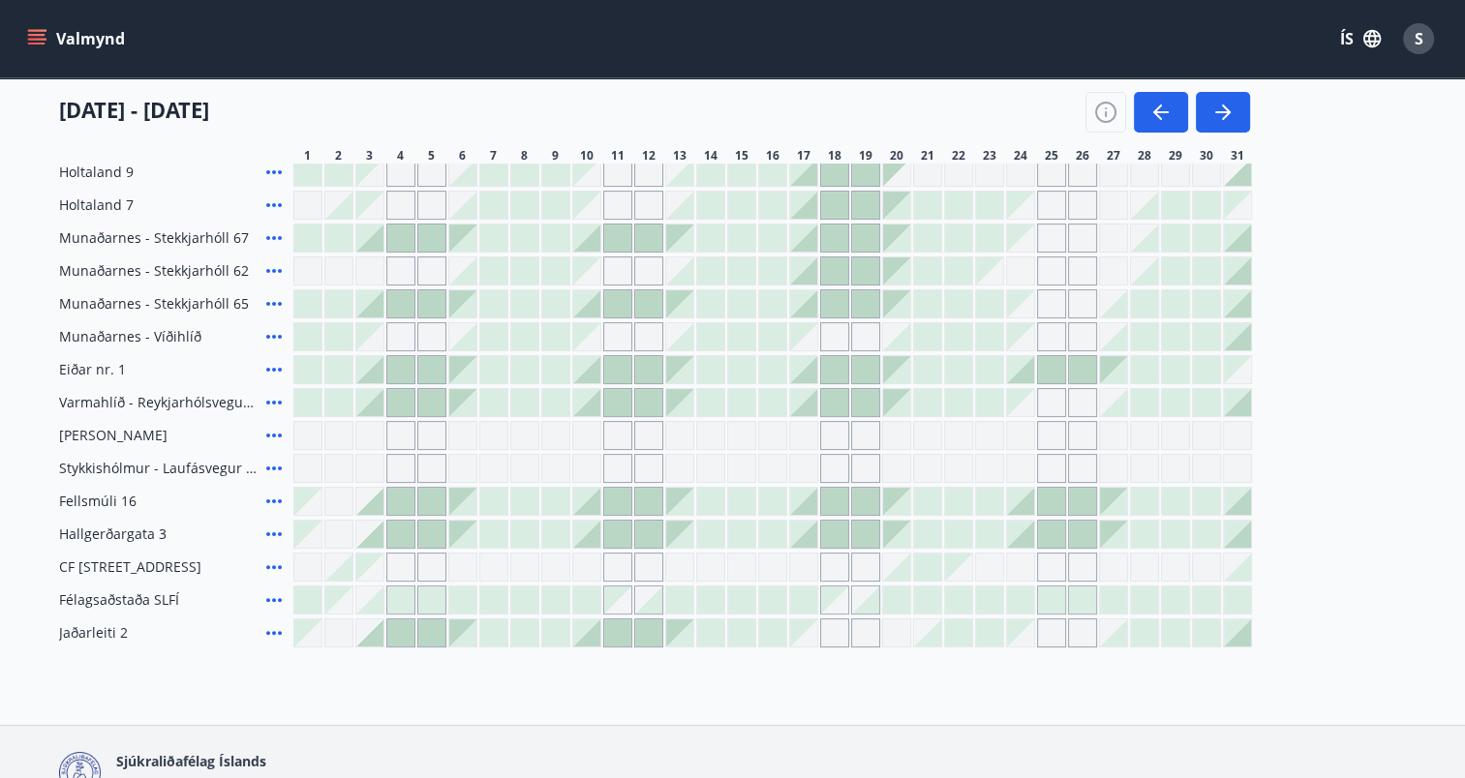
click at [270, 298] on icon at bounding box center [273, 303] width 23 height 23
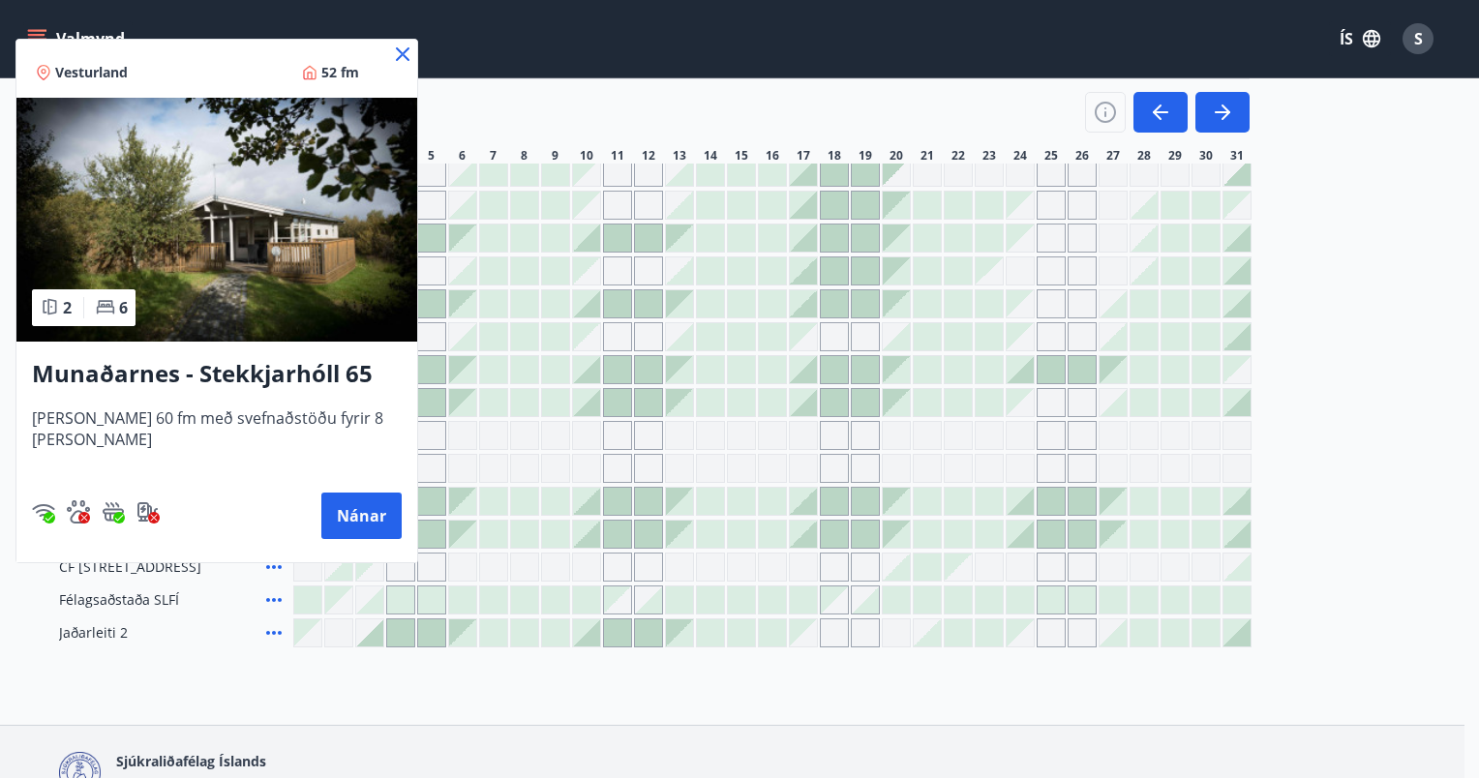
click at [396, 50] on icon at bounding box center [403, 54] width 14 height 14
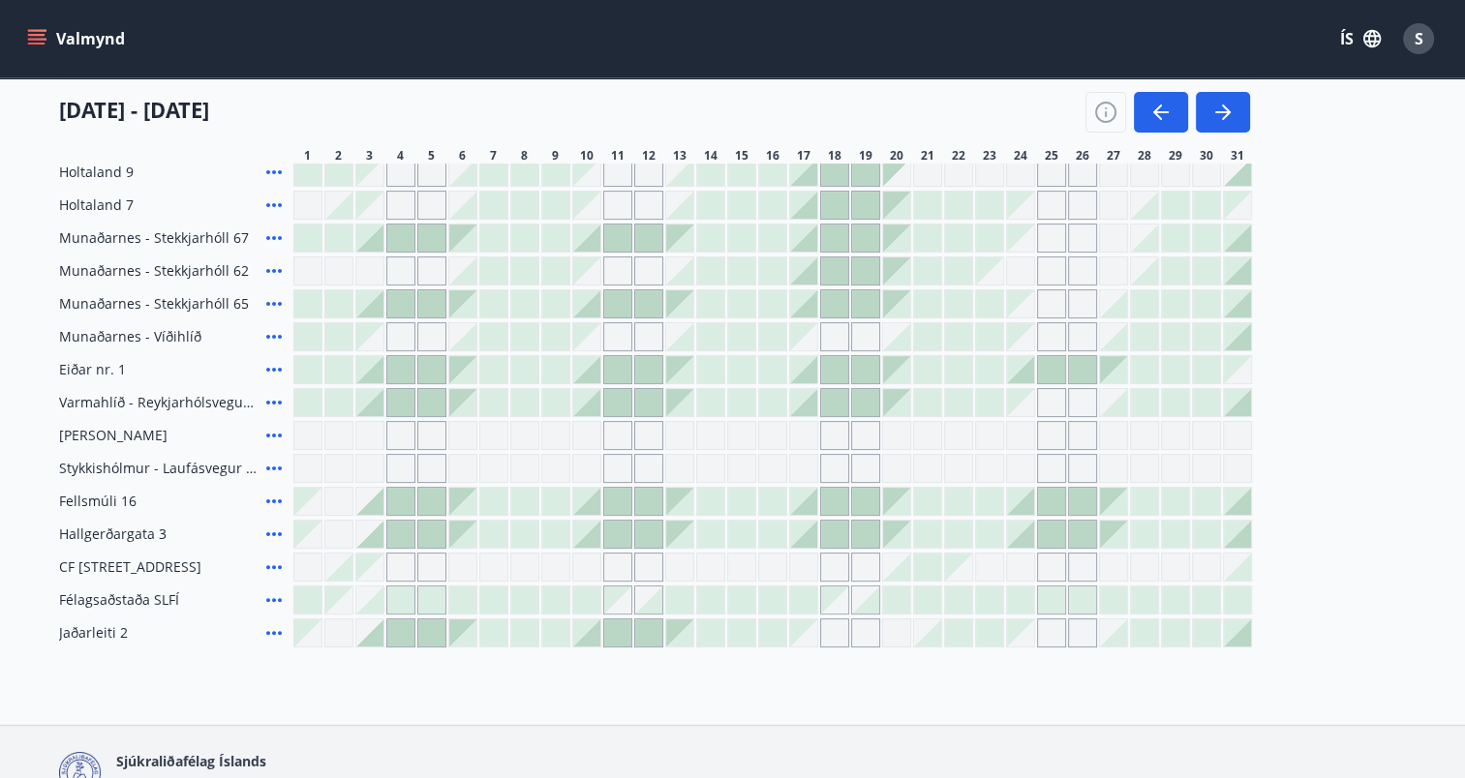
click at [273, 333] on icon at bounding box center [273, 336] width 23 height 23
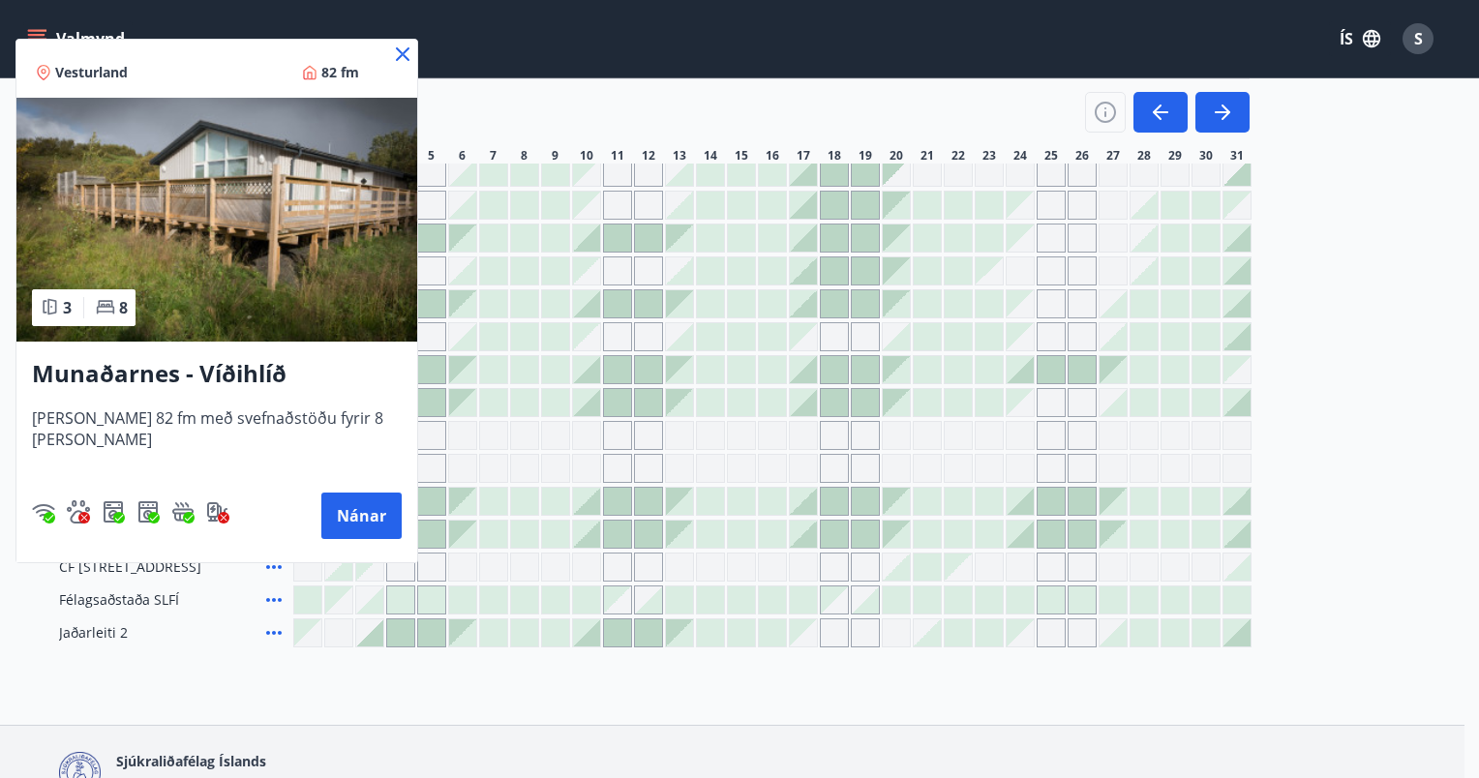
click at [396, 48] on icon at bounding box center [403, 54] width 14 height 14
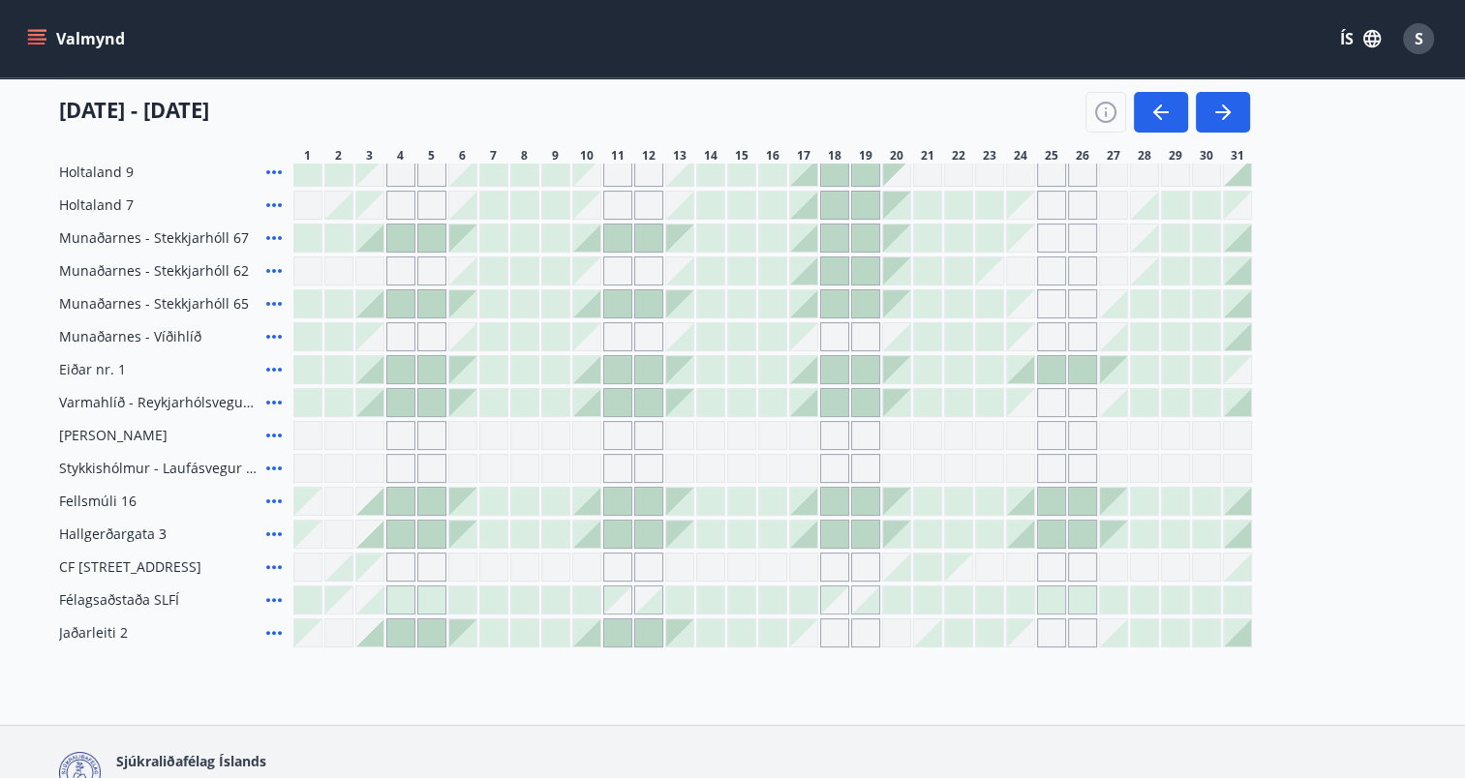
click at [272, 464] on icon at bounding box center [273, 468] width 23 height 23
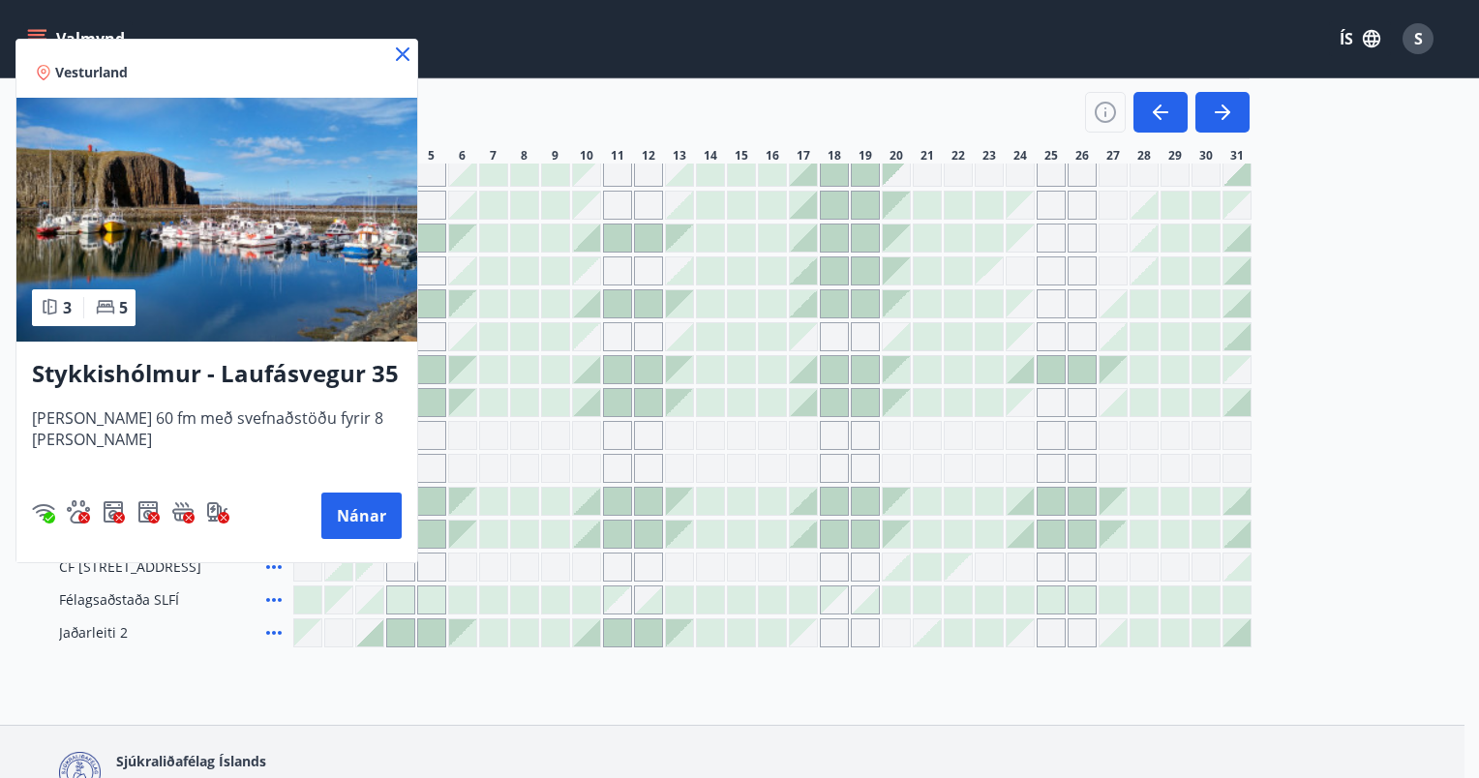
click at [405, 50] on icon at bounding box center [402, 54] width 23 height 23
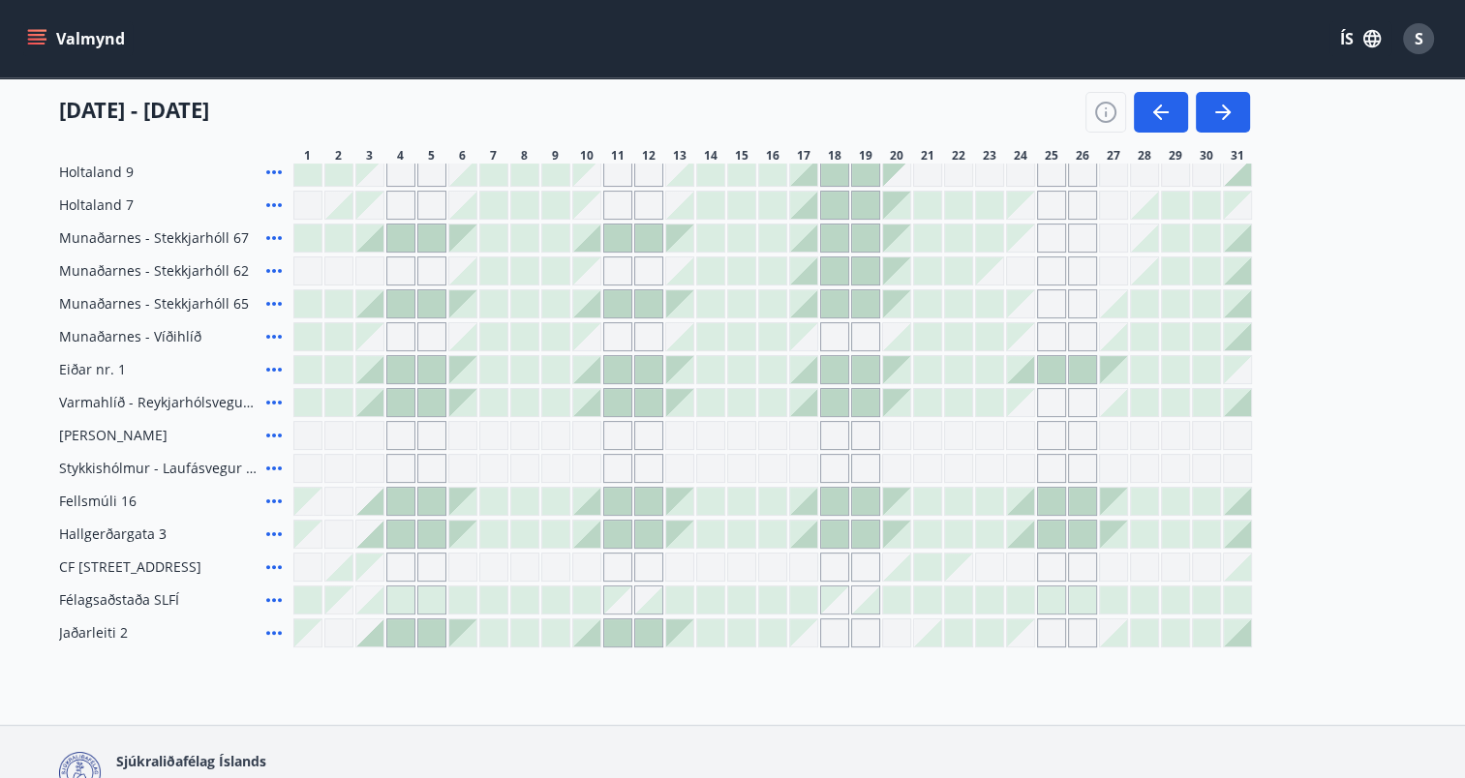
click at [272, 635] on icon at bounding box center [273, 633] width 23 height 23
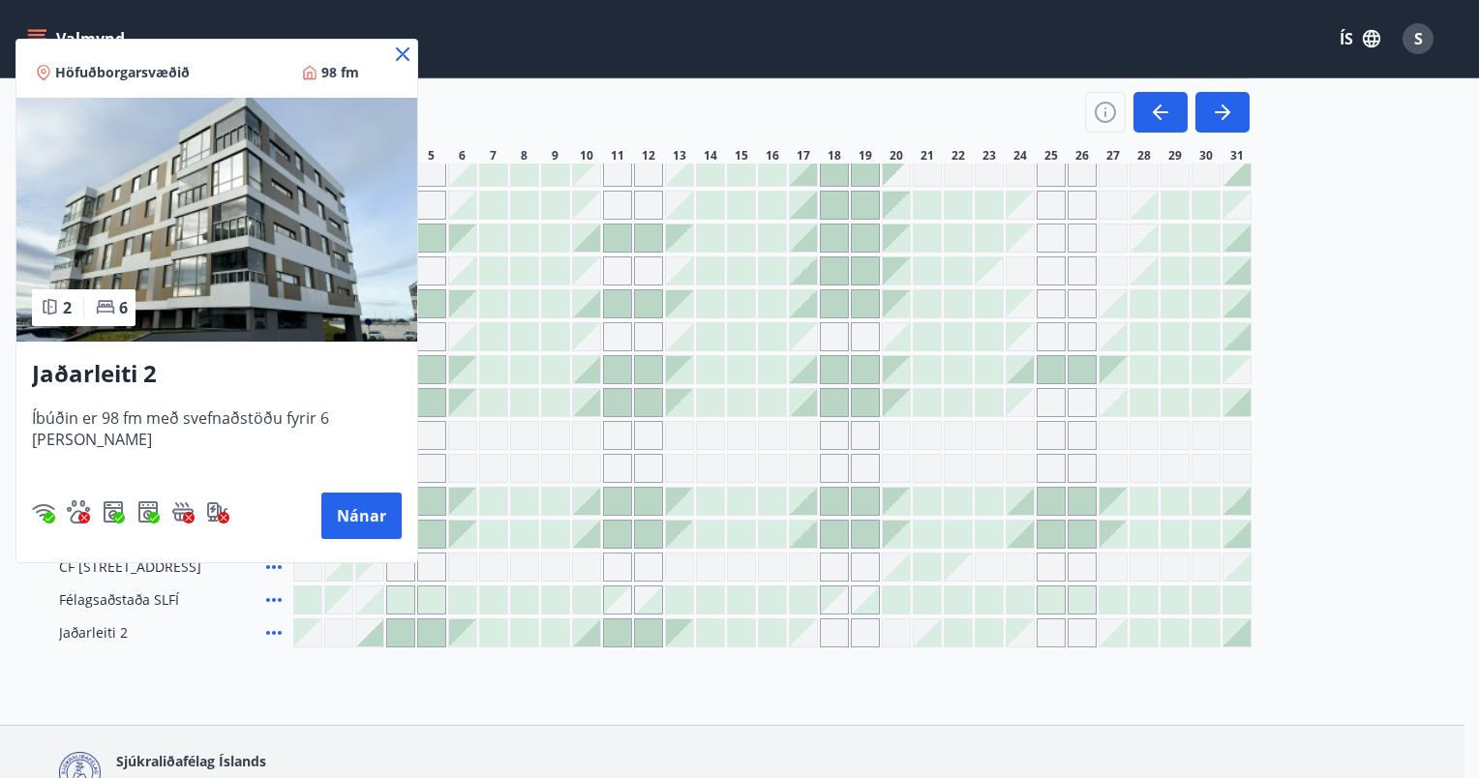
click at [391, 51] on icon at bounding box center [402, 54] width 23 height 23
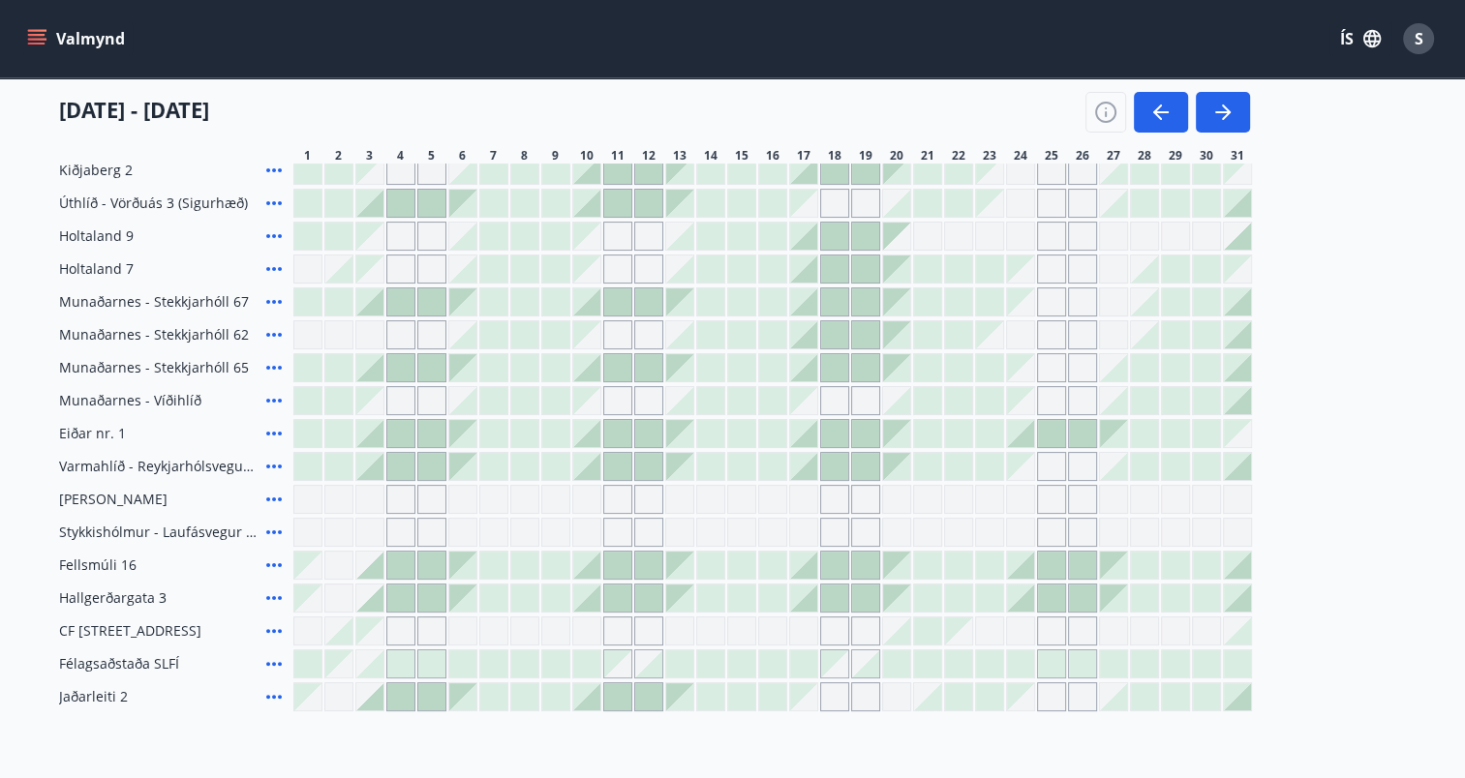
scroll to position [265, 0]
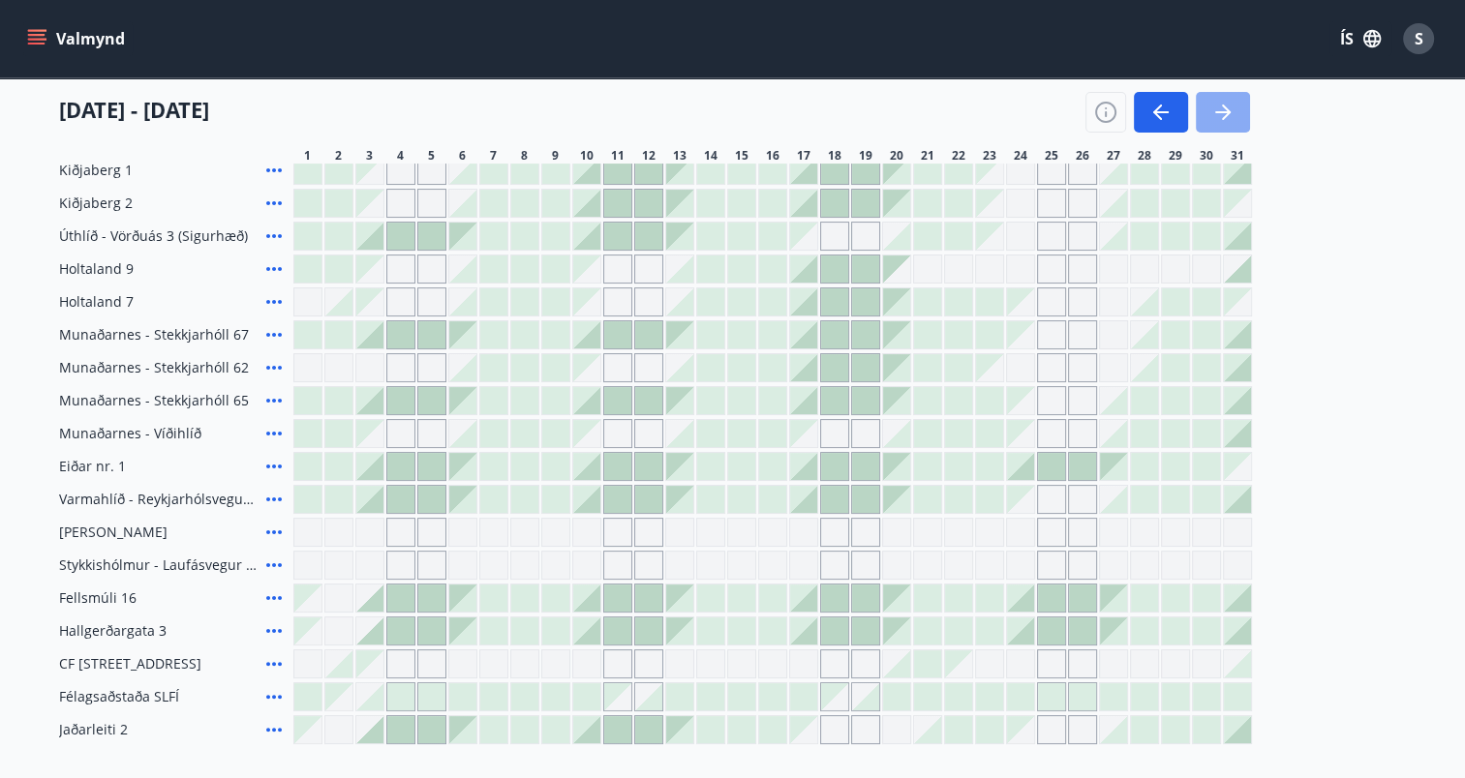
click at [1225, 106] on icon "button" at bounding box center [1222, 112] width 23 height 23
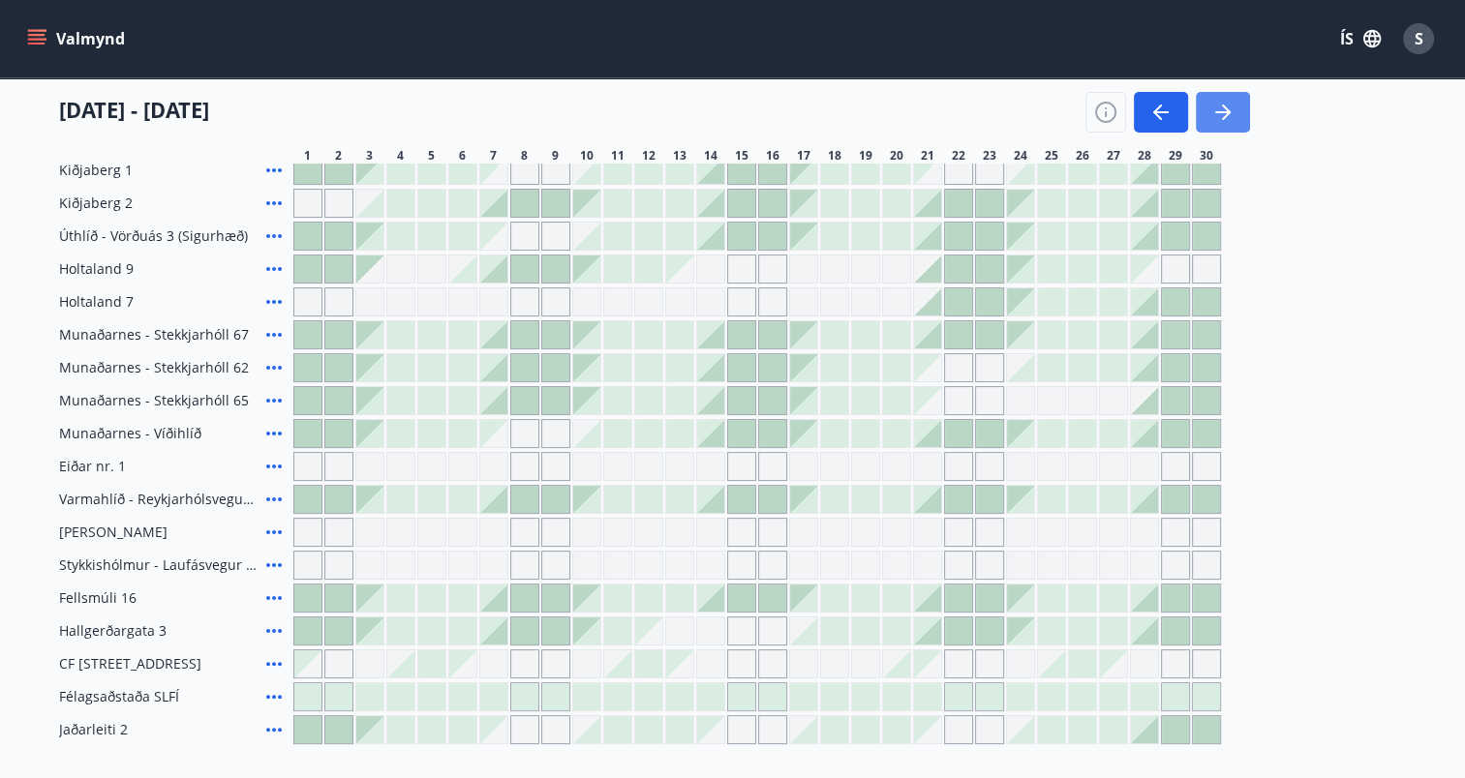
click at [1222, 111] on icon "button" at bounding box center [1222, 112] width 15 height 2
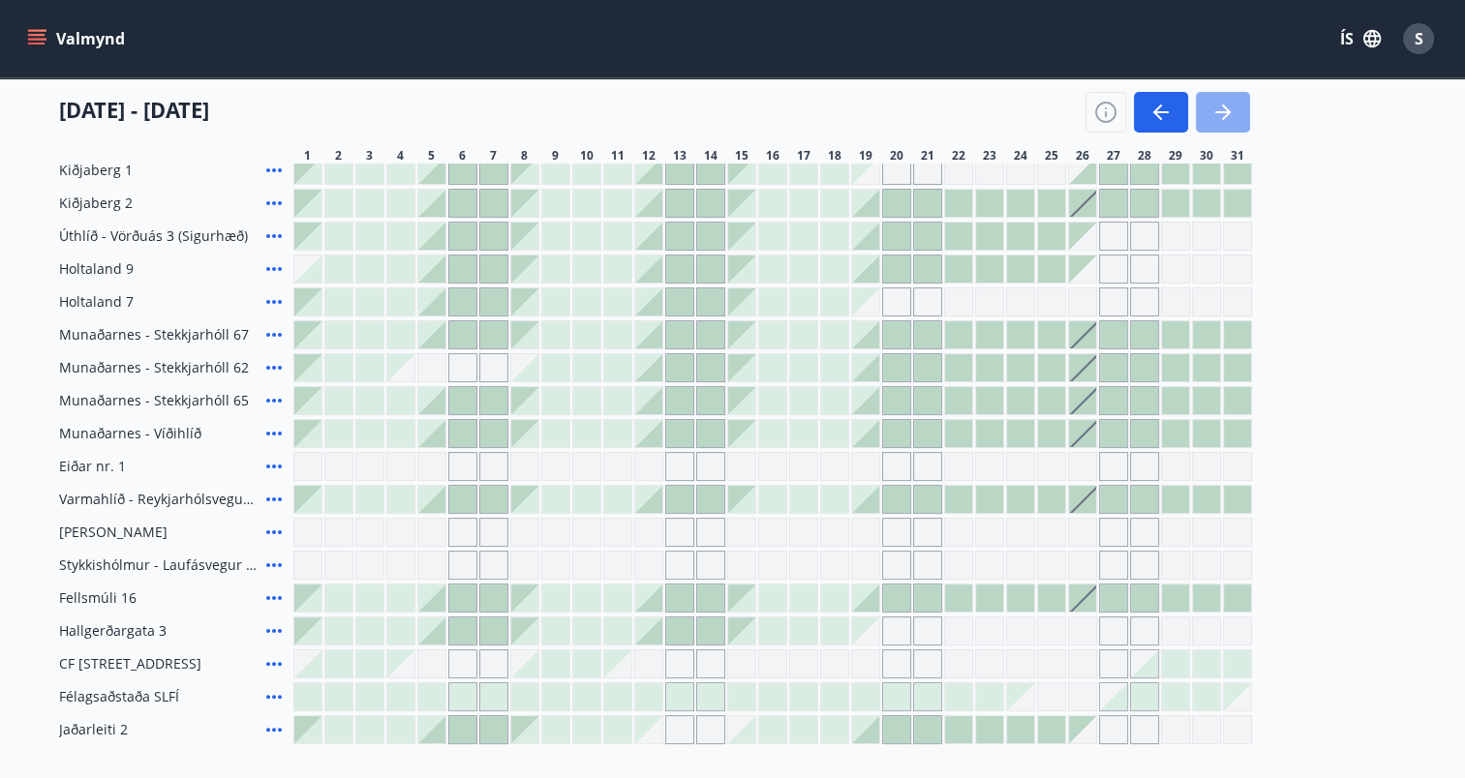
click at [1222, 111] on icon "button" at bounding box center [1222, 112] width 15 height 2
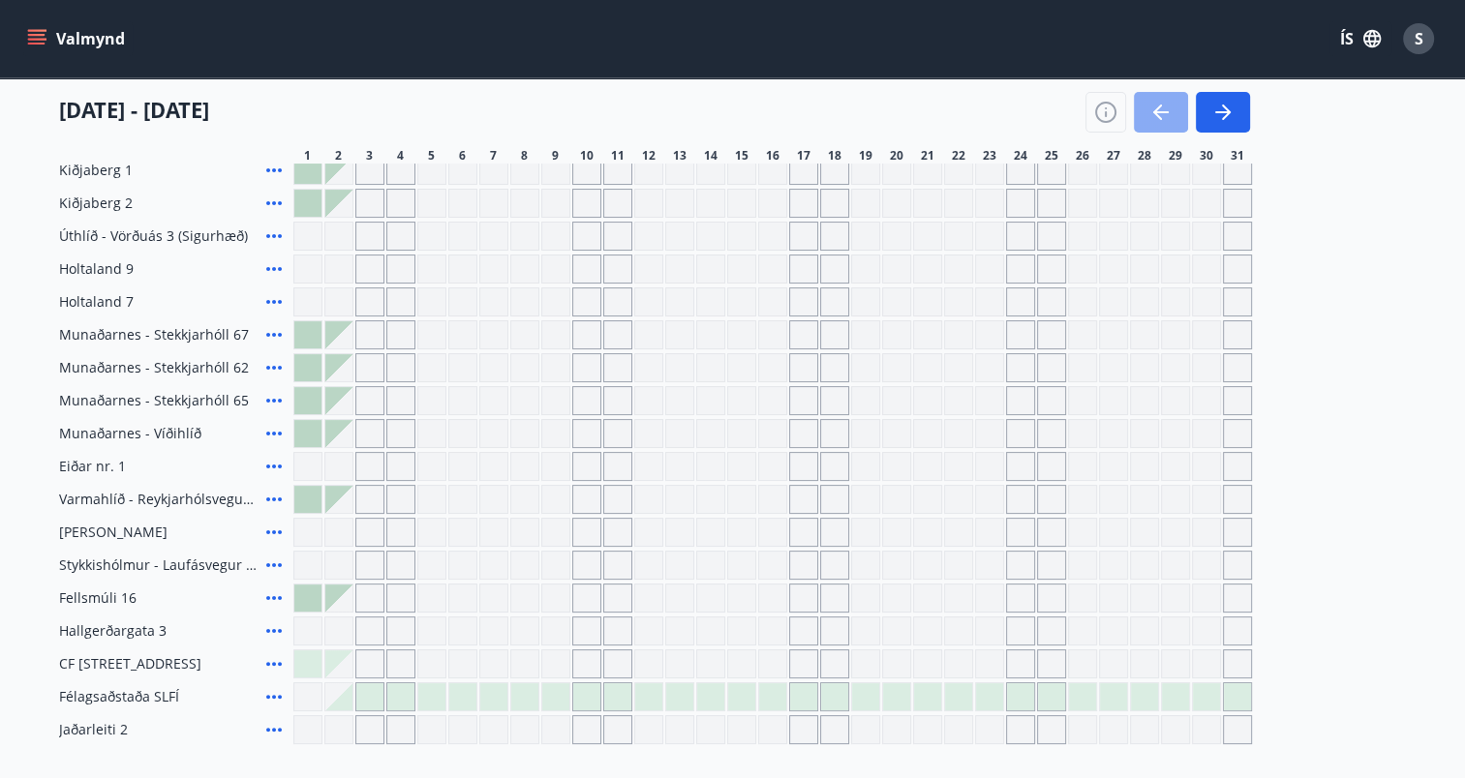
click at [1168, 108] on icon "button" at bounding box center [1160, 112] width 23 height 23
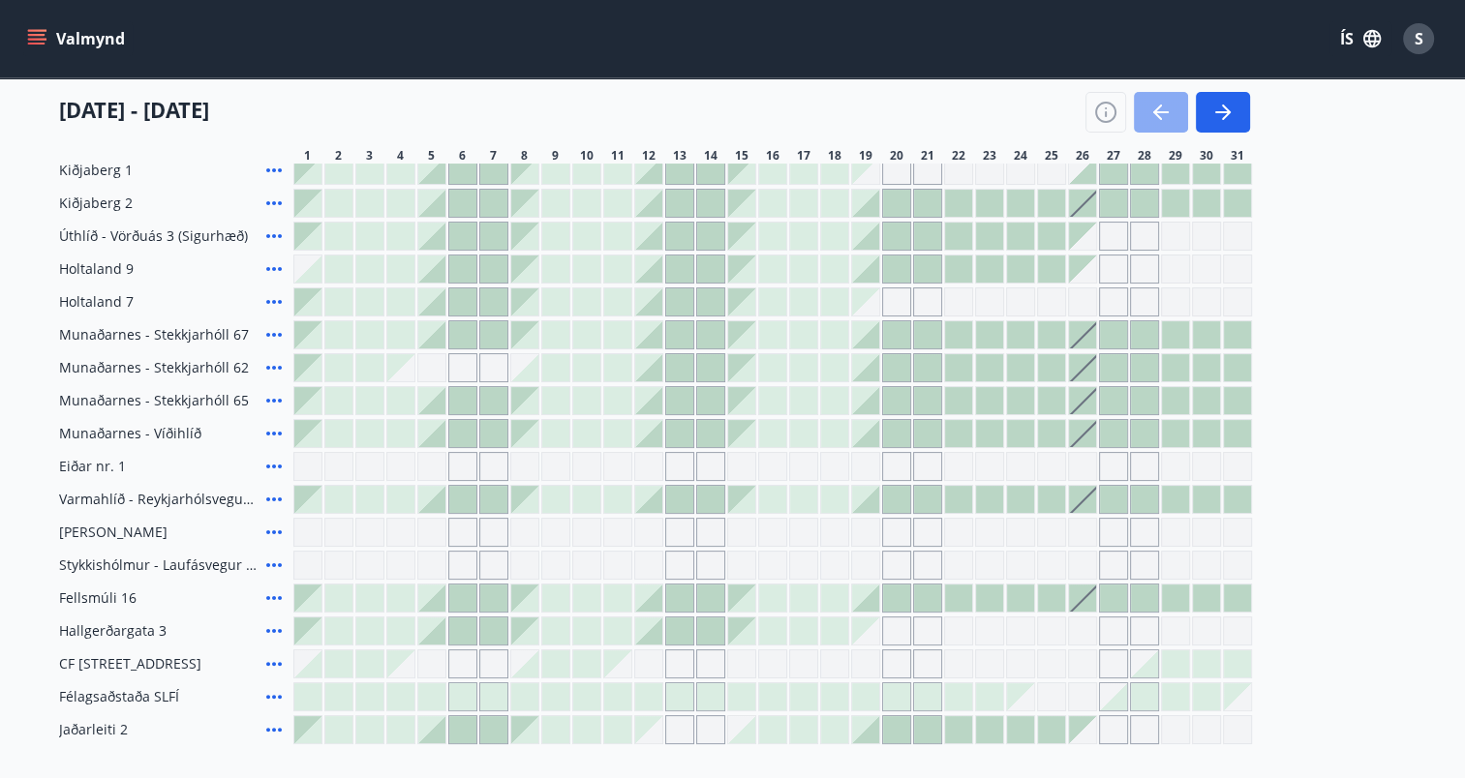
click at [1168, 108] on icon "button" at bounding box center [1160, 112] width 23 height 23
